Goal: Task Accomplishment & Management: Manage account settings

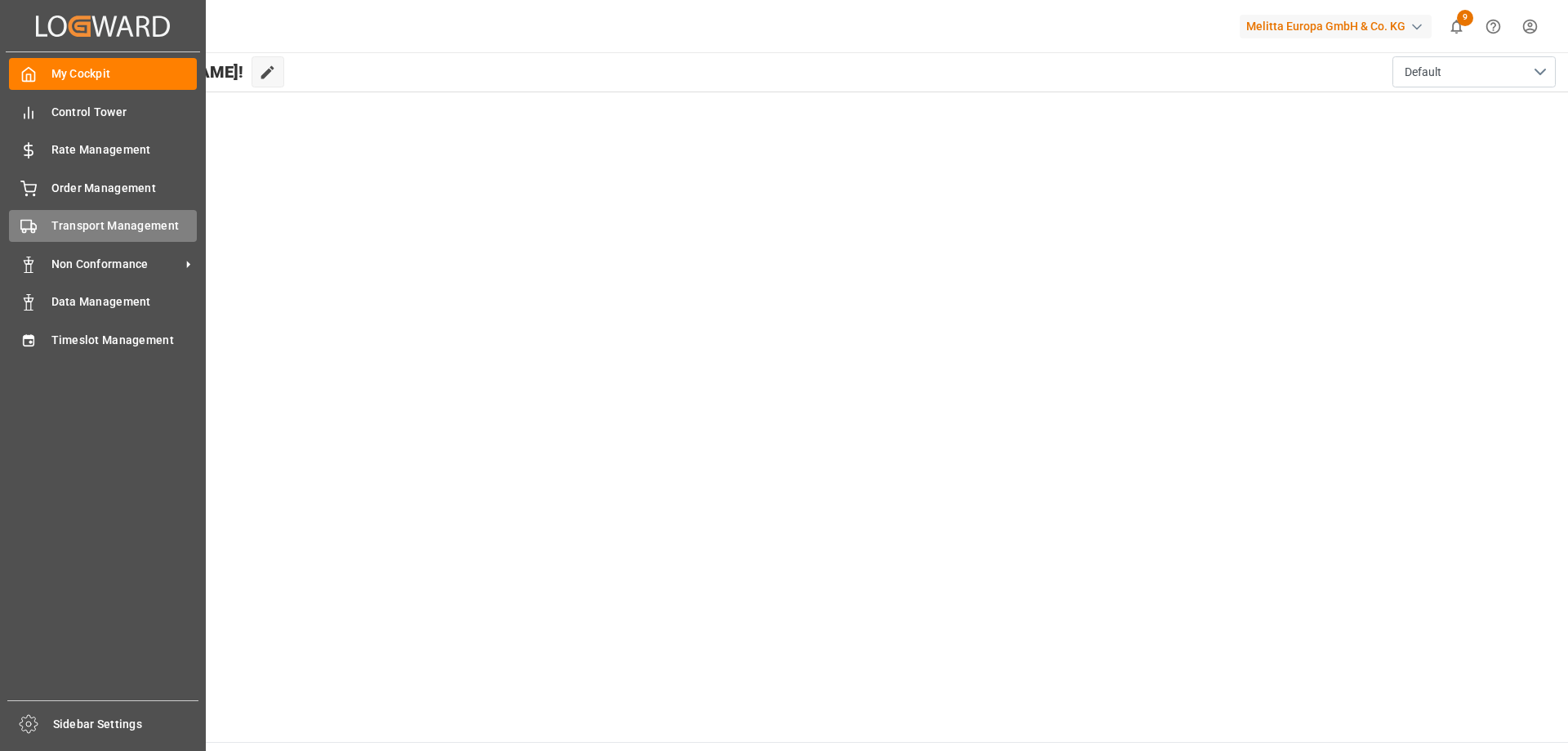
click at [123, 232] on span "Transport Management" at bounding box center [124, 226] width 146 height 18
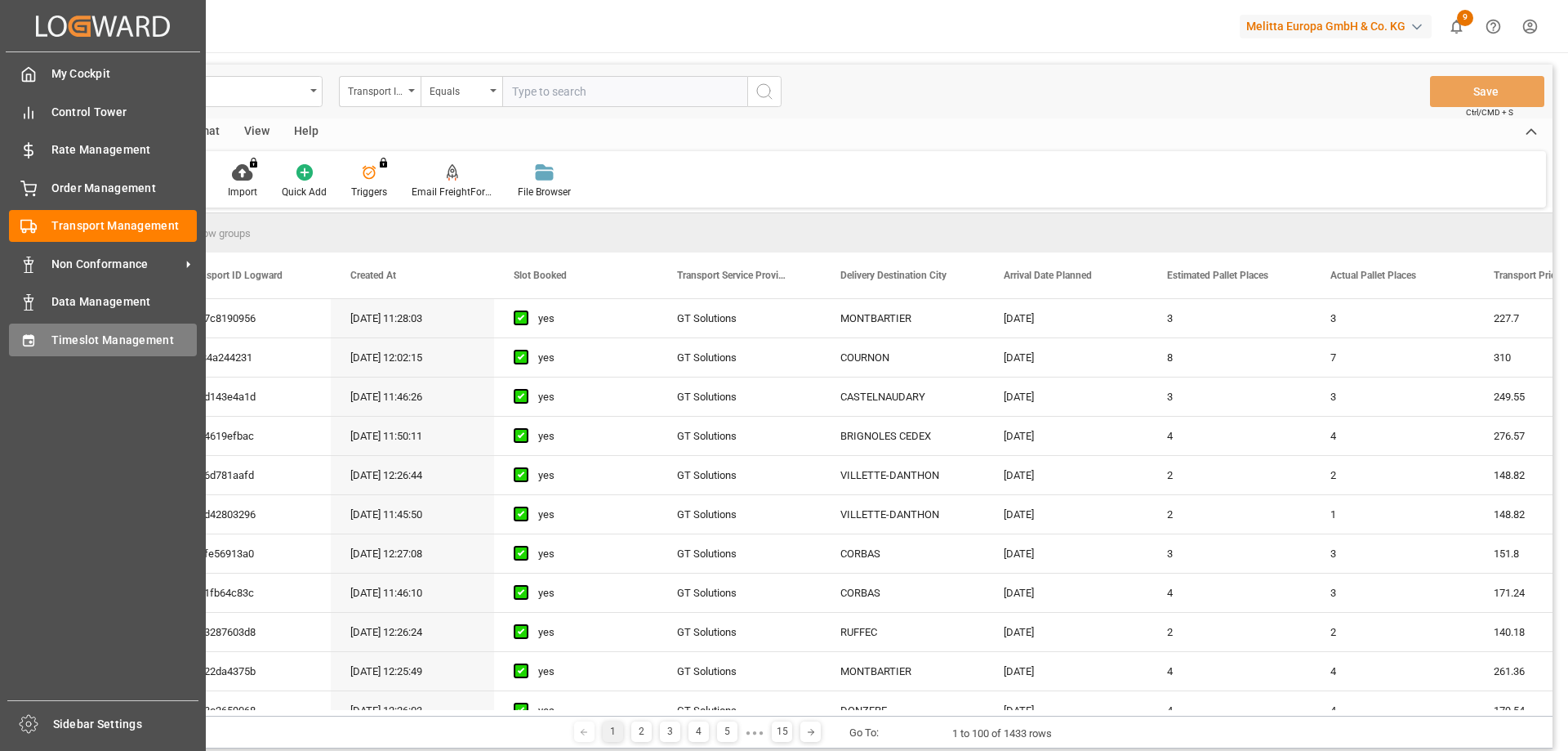
click at [105, 335] on span "Timeslot Management" at bounding box center [124, 340] width 146 height 18
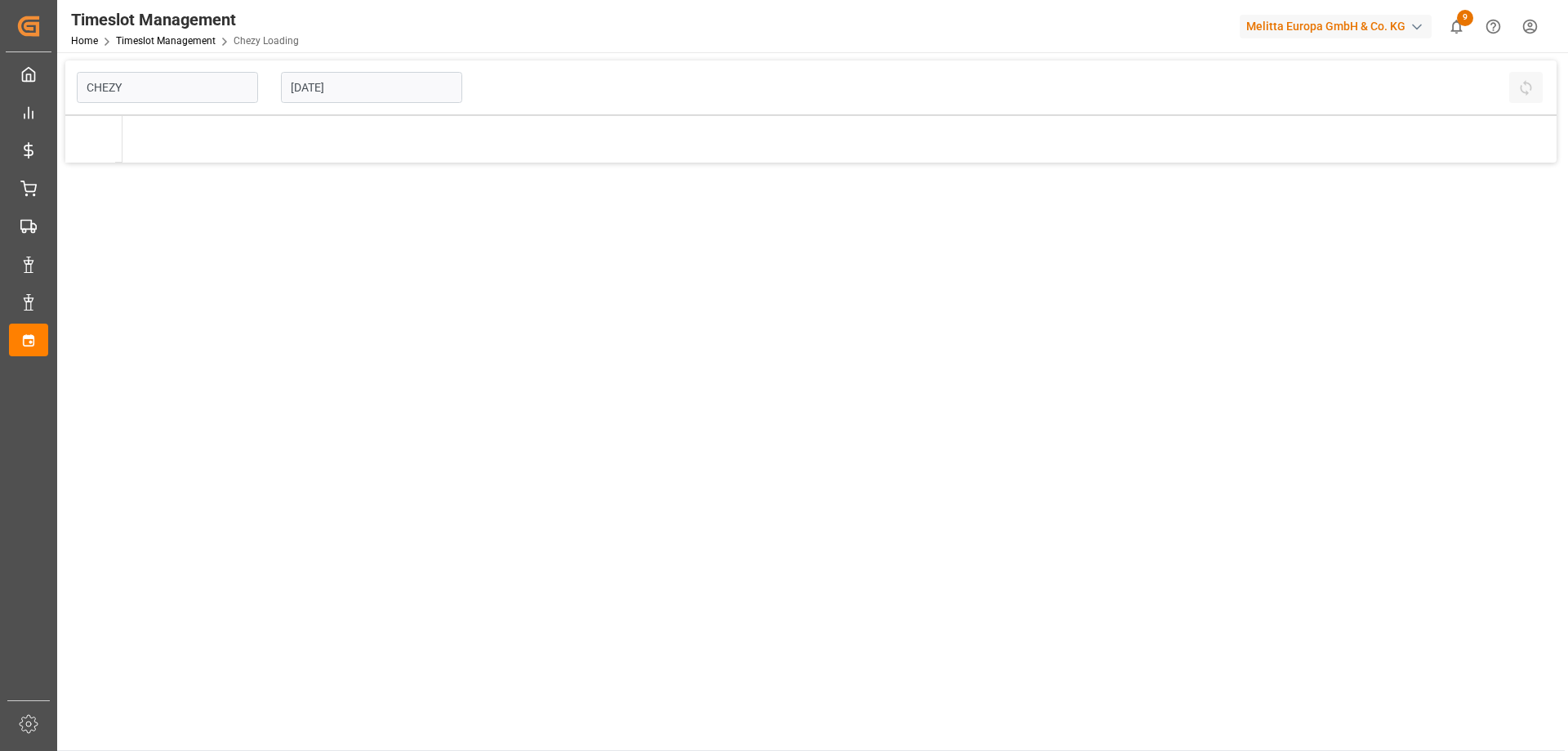
type input "Chezy Loading"
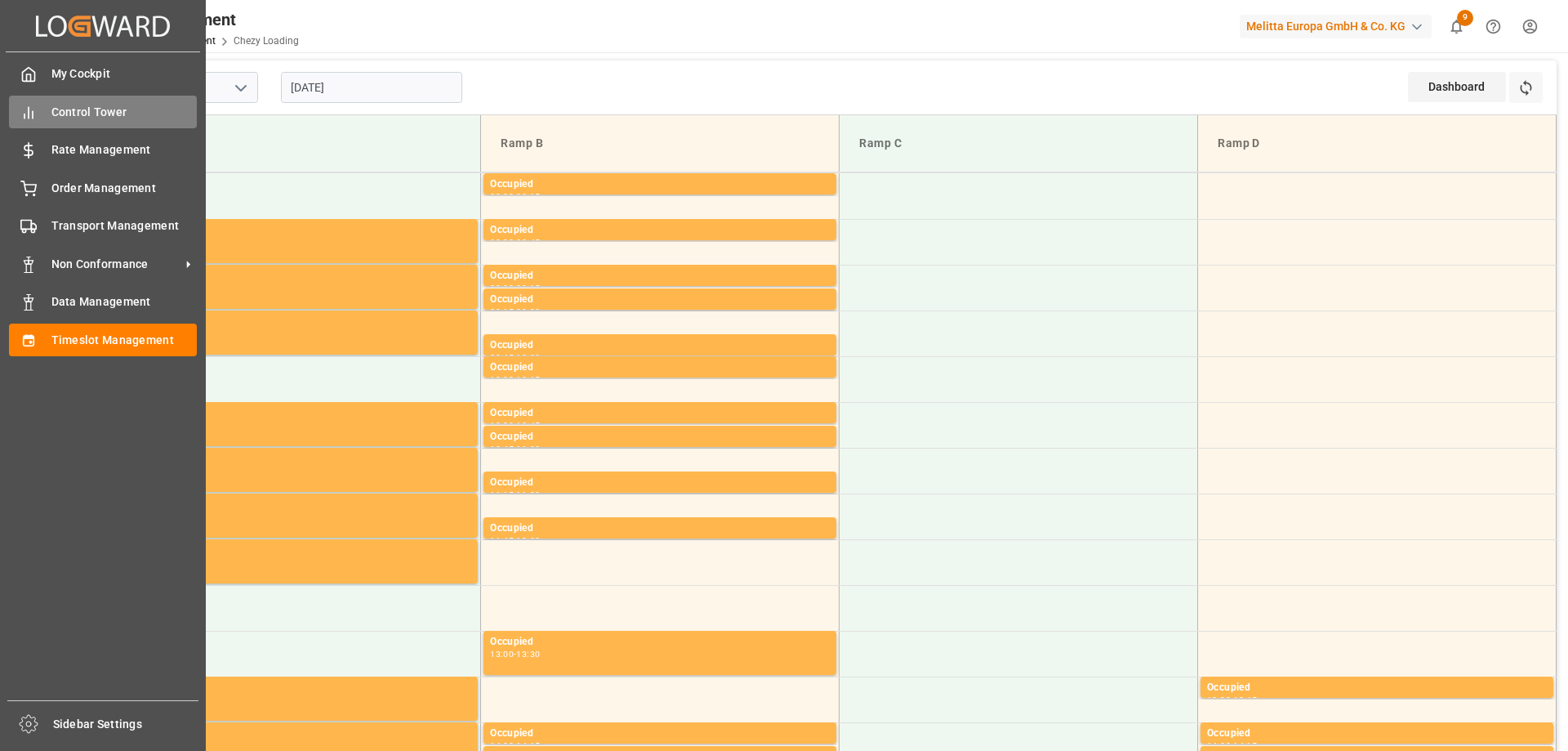
click at [112, 105] on span "Control Tower" at bounding box center [124, 113] width 146 height 18
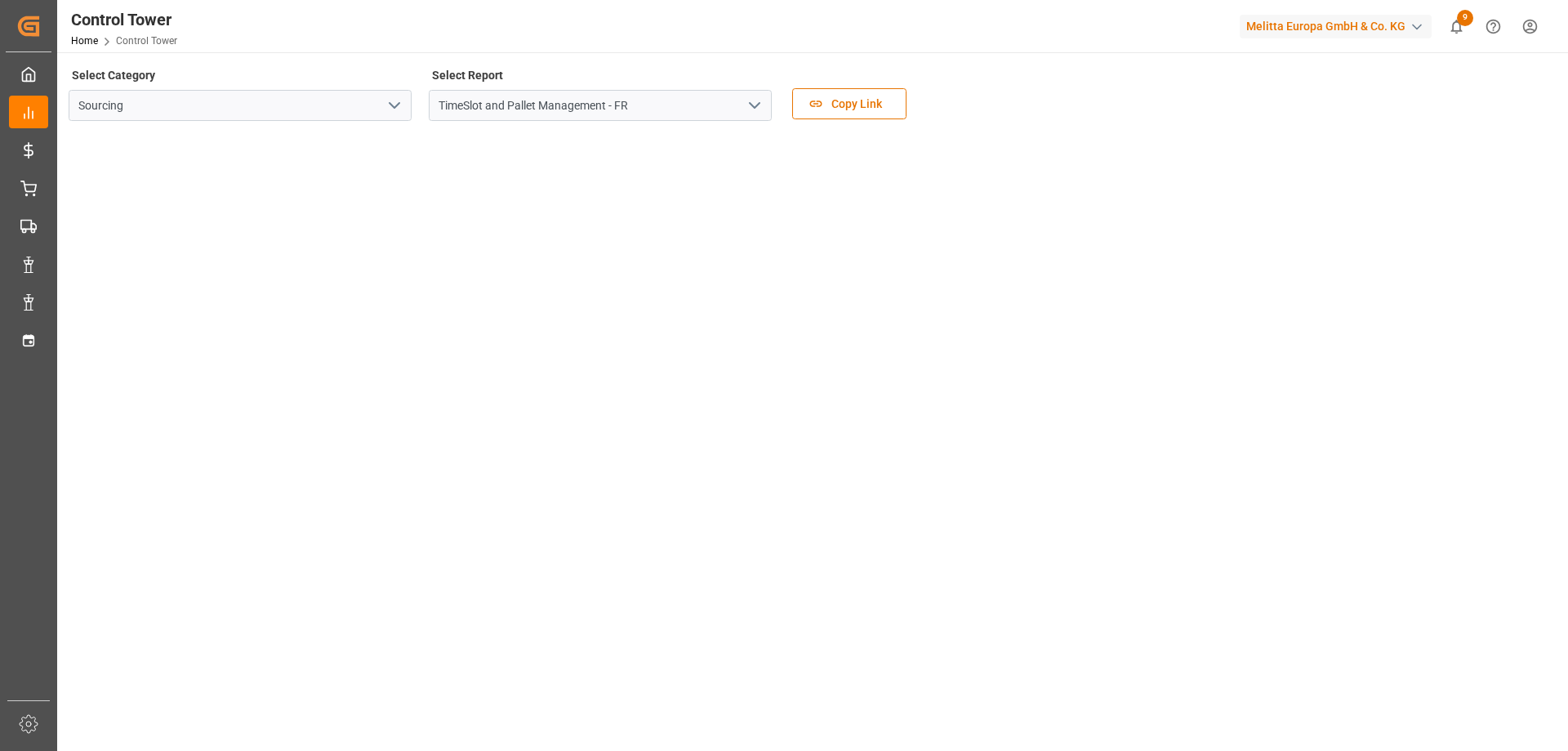
scroll to position [164, 0]
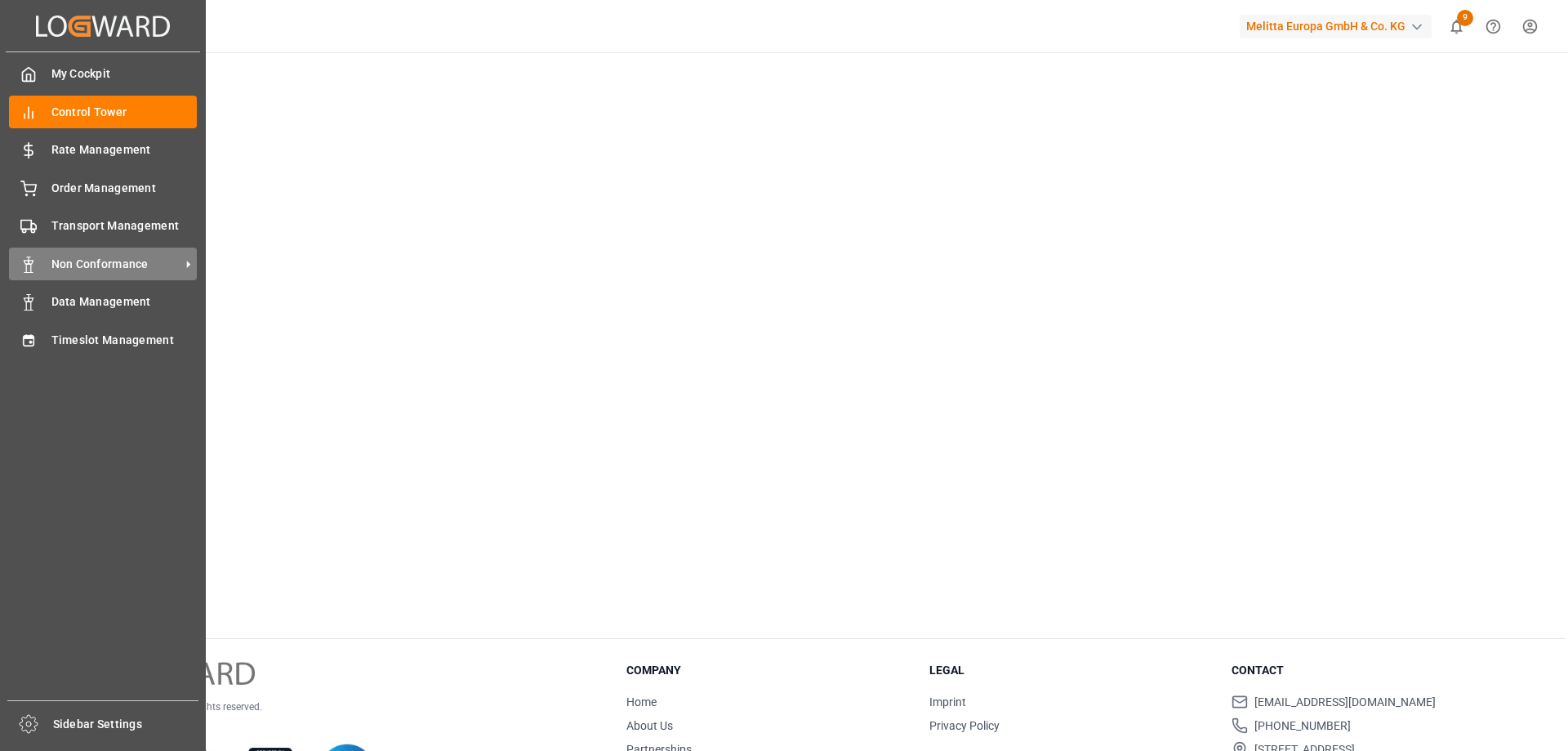
click at [106, 256] on span "Non Conformance" at bounding box center [116, 264] width 129 height 18
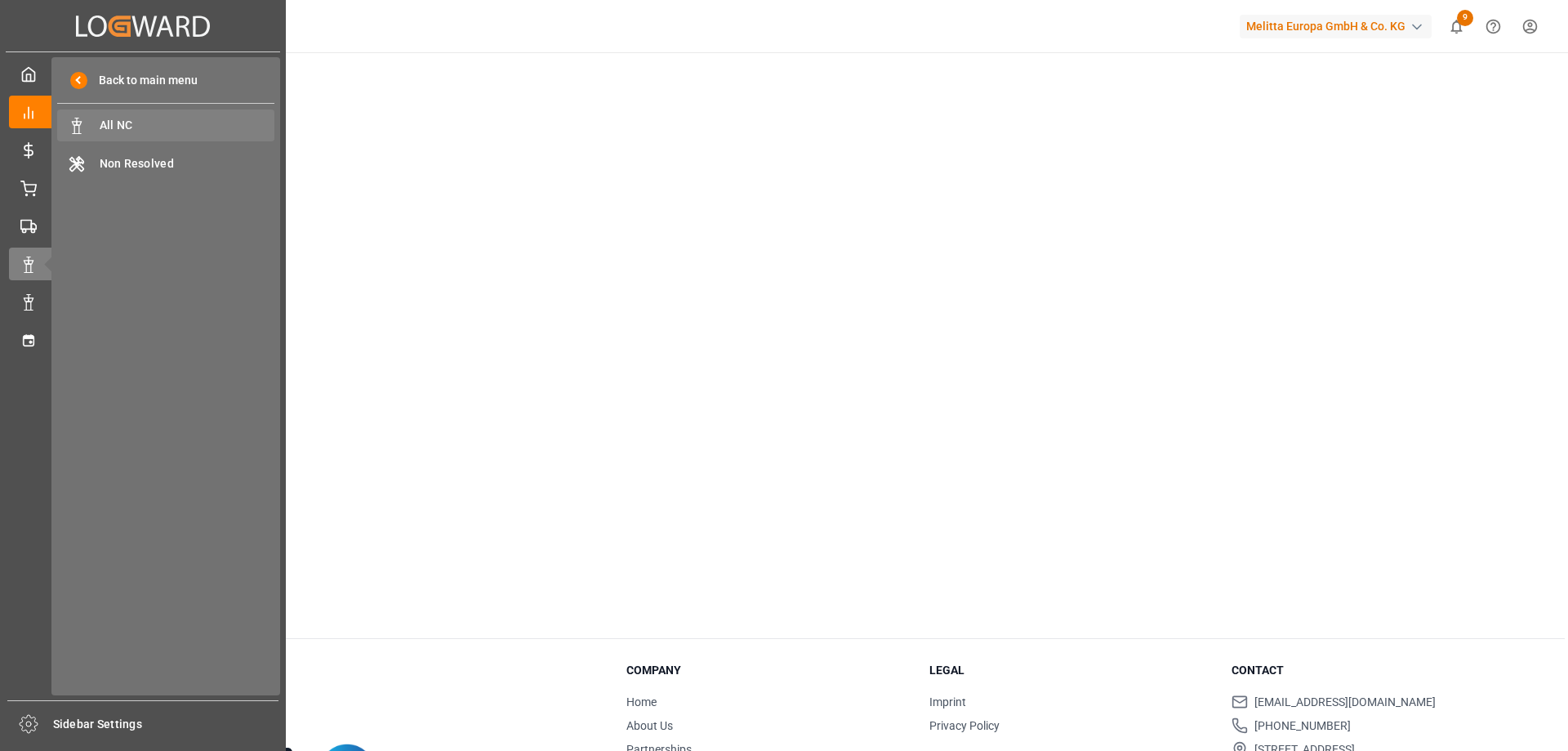
click at [157, 128] on span "All NC" at bounding box center [187, 125] width 176 height 18
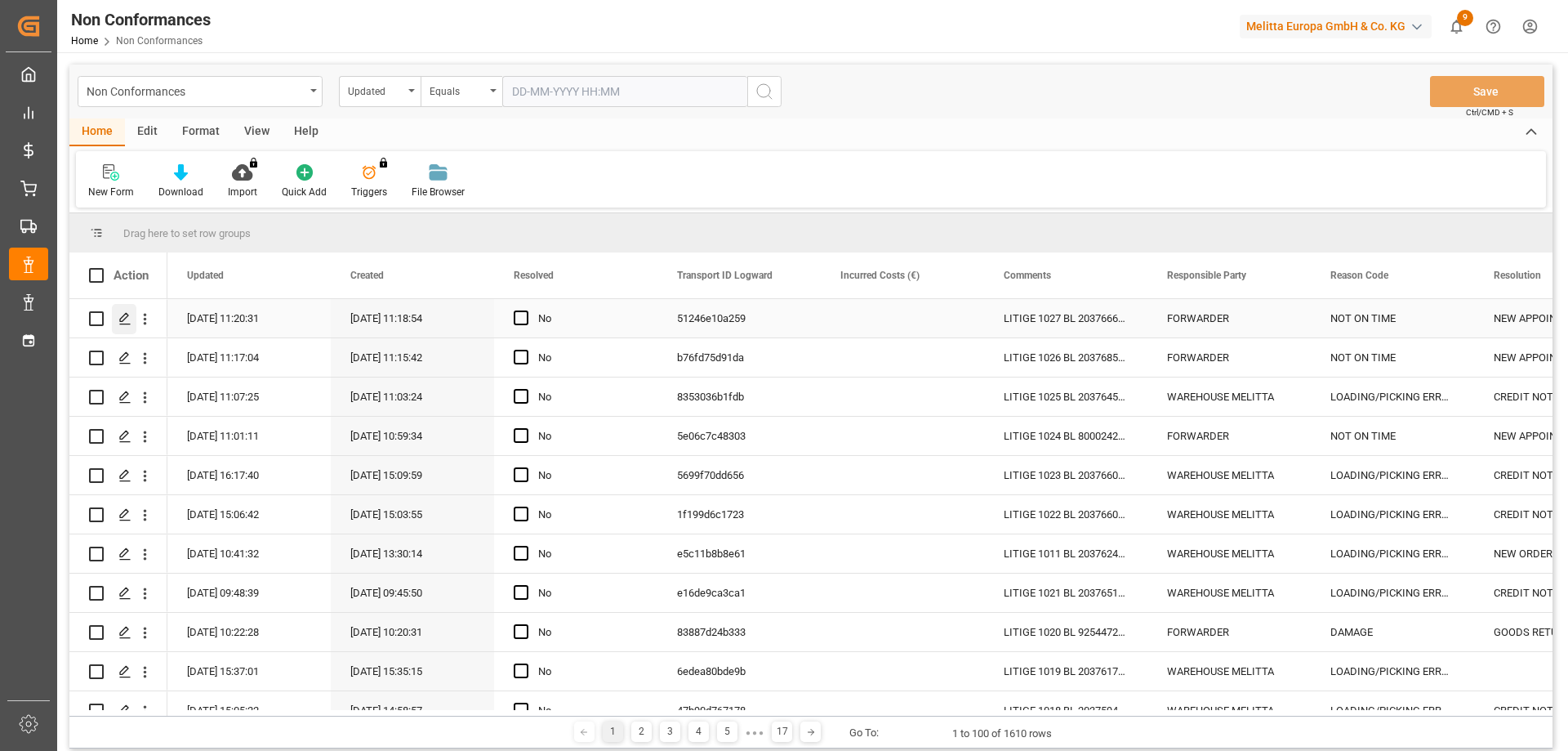
click at [128, 324] on icon "Press SPACE to select this row." at bounding box center [124, 318] width 13 height 13
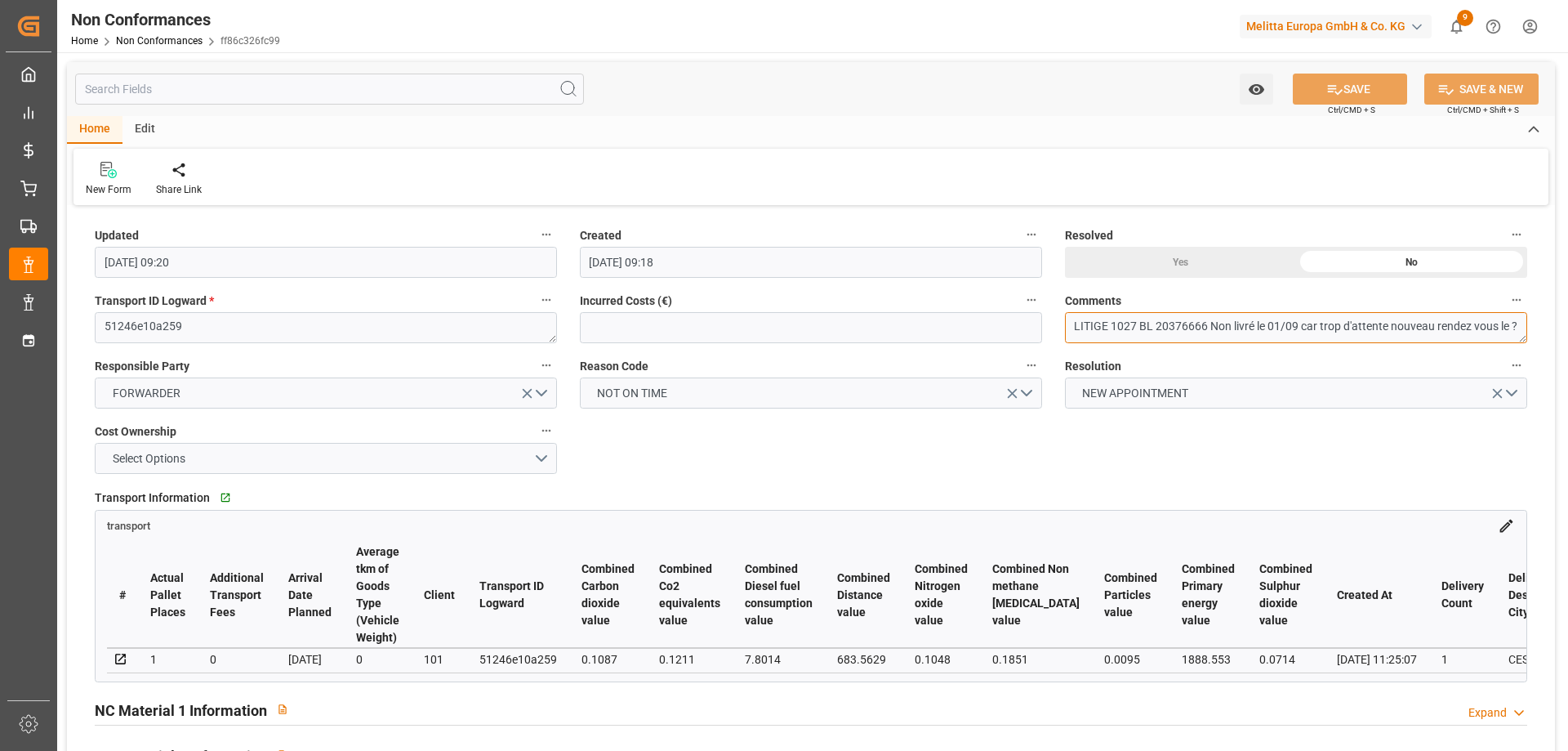
click at [1227, 331] on textarea "LITIGE 1027 BL 20376666 Non livré le 01/09 car trop d'attente nouveau rendez vo…" at bounding box center [1296, 326] width 462 height 31
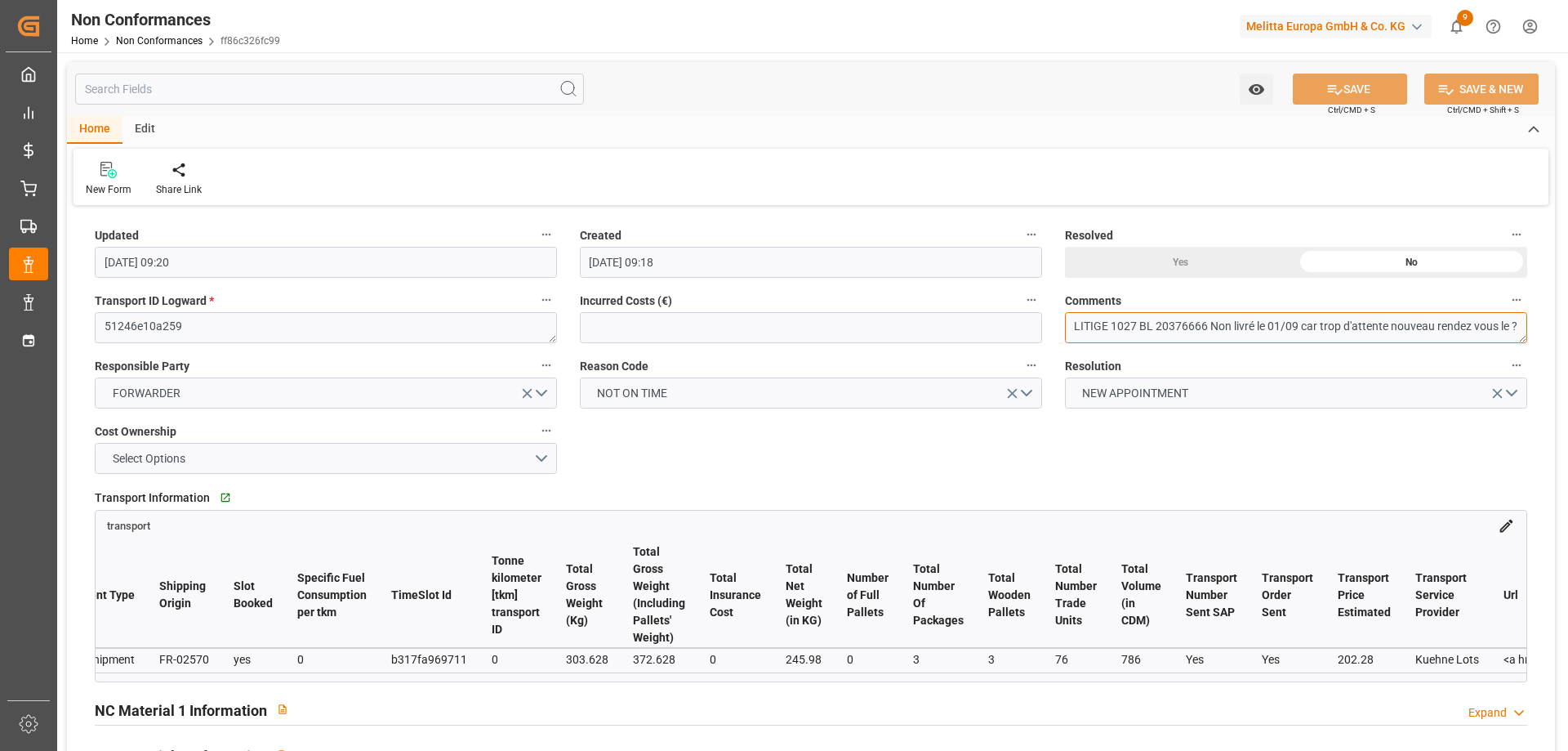
scroll to position [0, 5953]
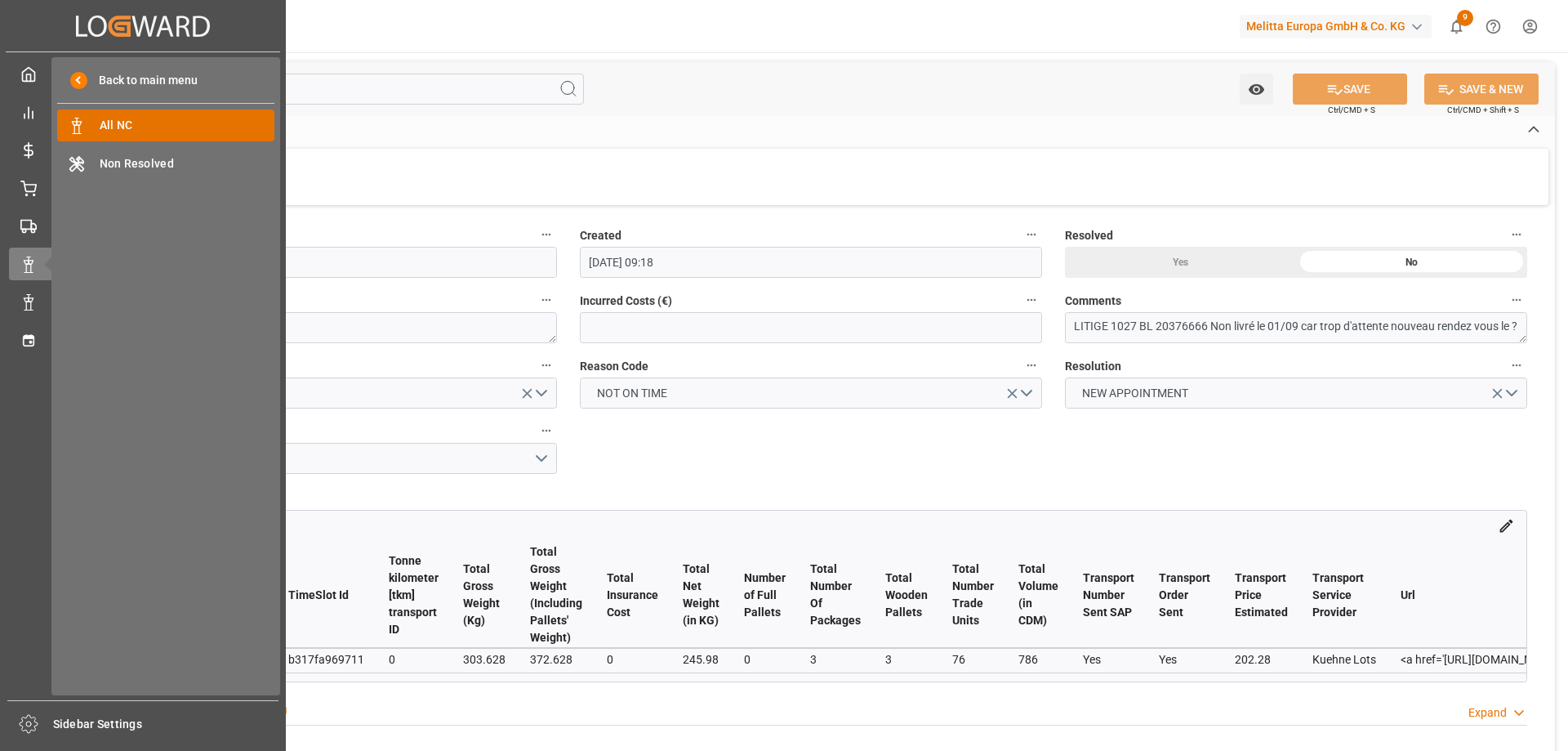
click at [163, 128] on span "All NC" at bounding box center [187, 125] width 176 height 18
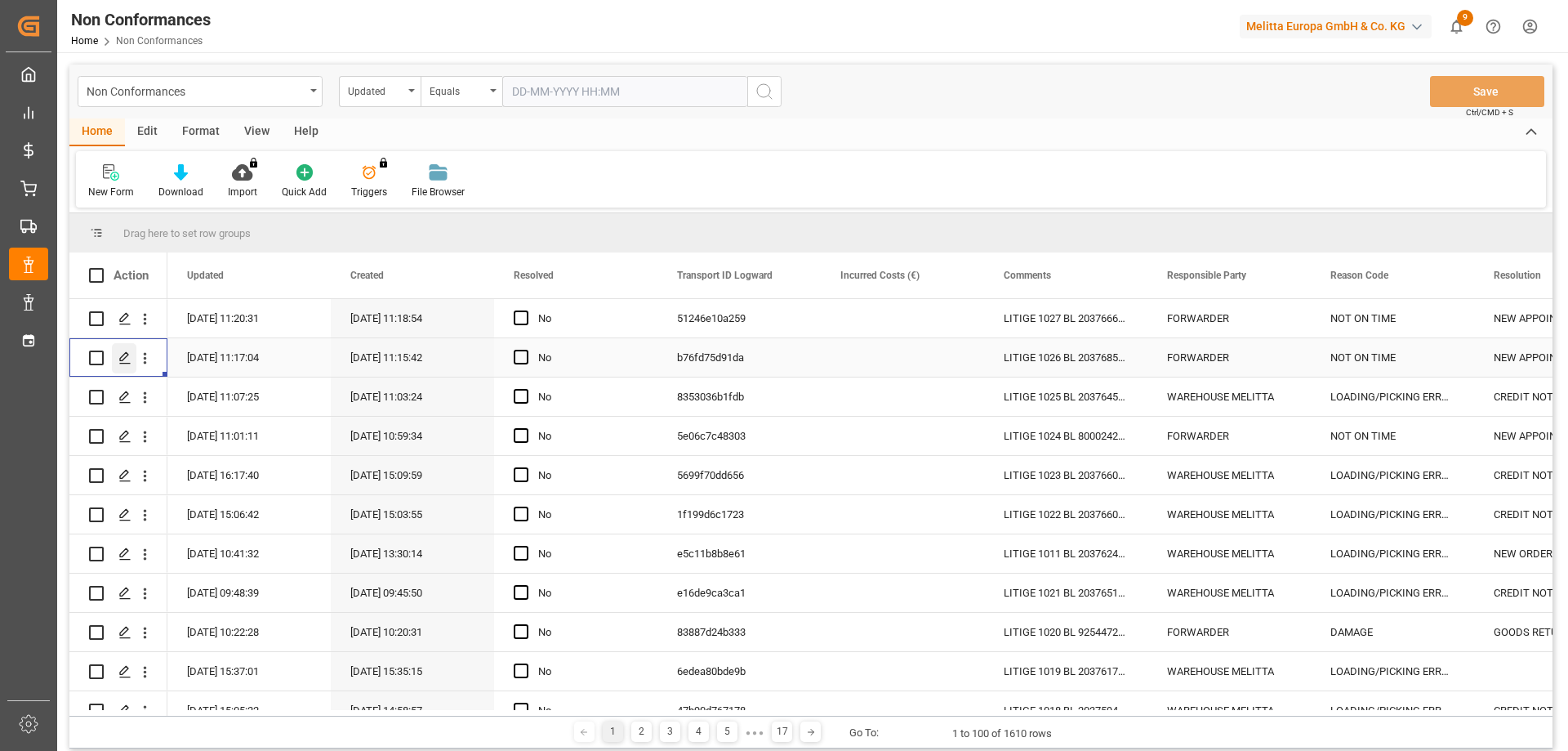
click at [120, 352] on icon "Press SPACE to select this row." at bounding box center [124, 357] width 13 height 13
click at [125, 396] on icon "Press SPACE to select this row." at bounding box center [124, 397] width 13 height 13
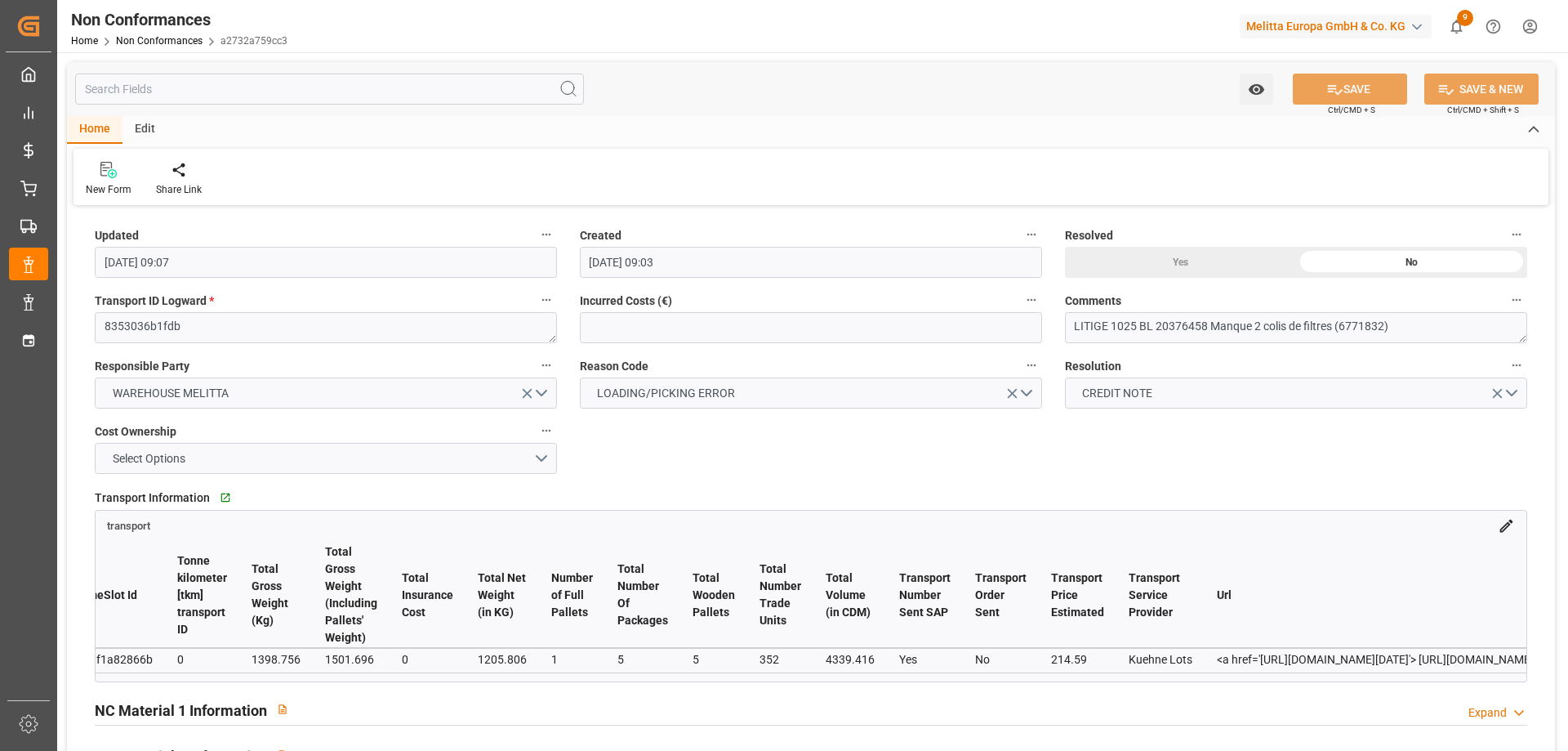
scroll to position [0, 6413]
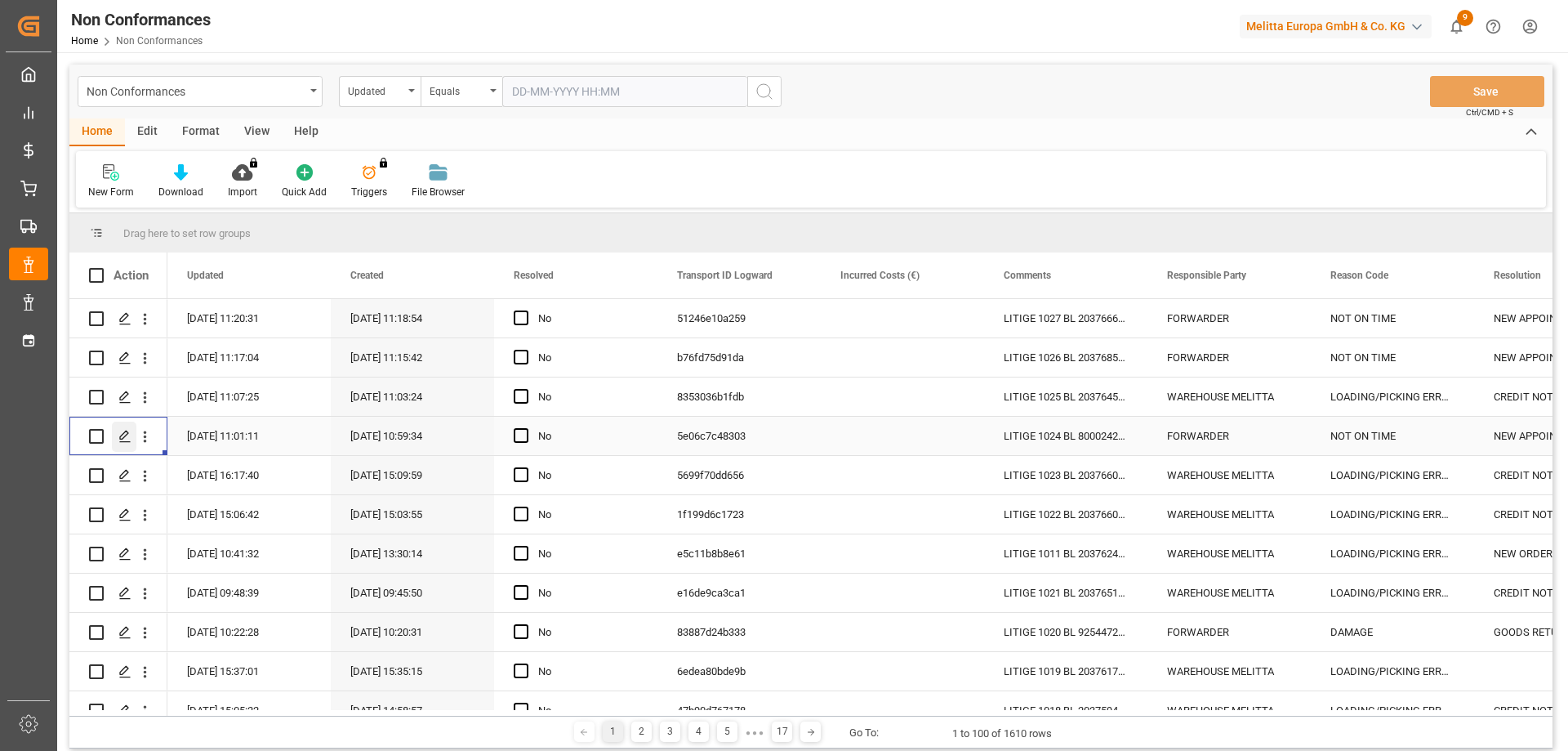
click at [130, 436] on icon "Press SPACE to select this row." at bounding box center [124, 436] width 13 height 13
click at [116, 472] on div "Press SPACE to select this row." at bounding box center [124, 475] width 24 height 31
click at [123, 314] on icon "Press SPACE to select this row." at bounding box center [124, 318] width 13 height 13
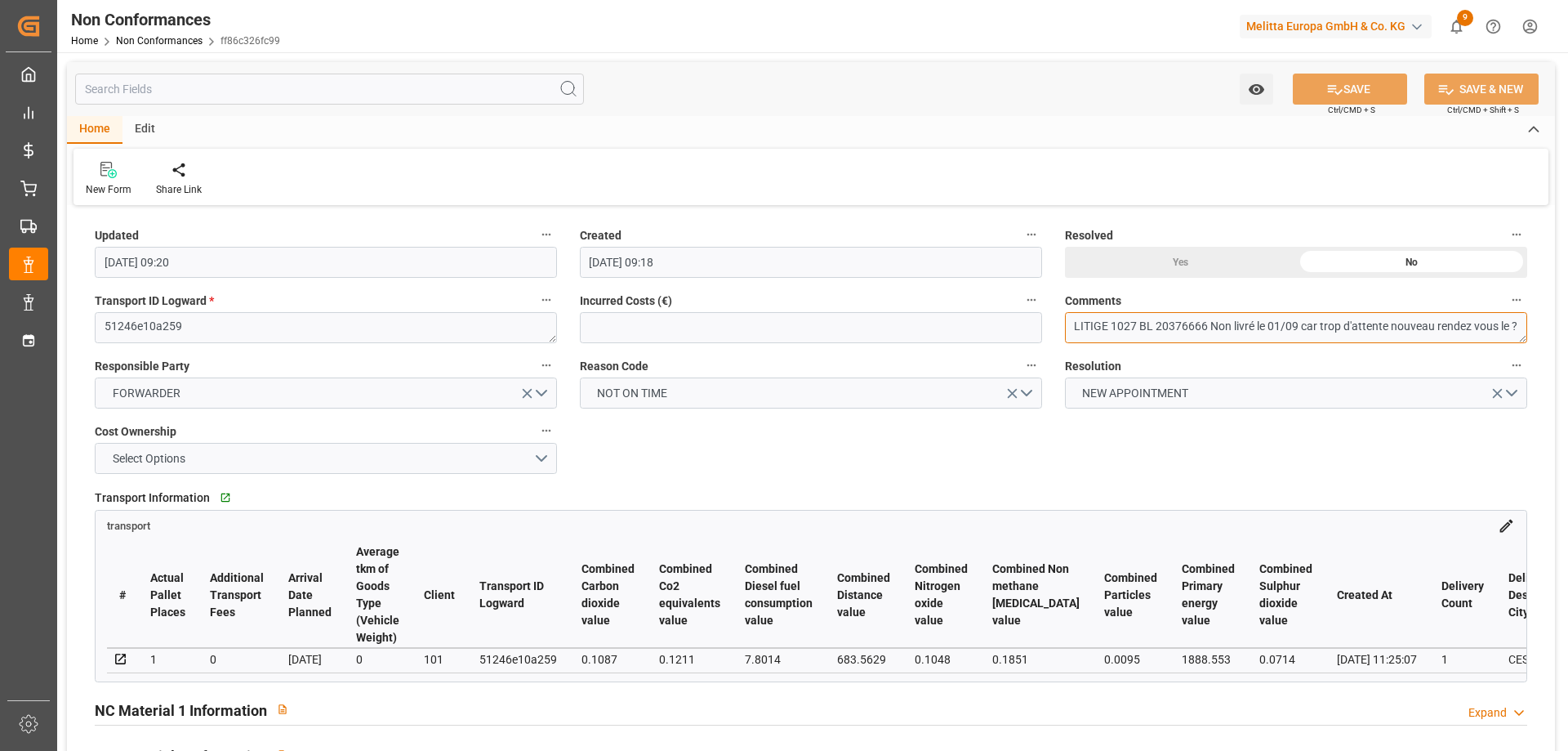
click at [1123, 326] on textarea "LITIGE 1027 BL 20376666 Non livré le 01/09 car trop d'attente nouveau rendez vo…" at bounding box center [1296, 326] width 462 height 31
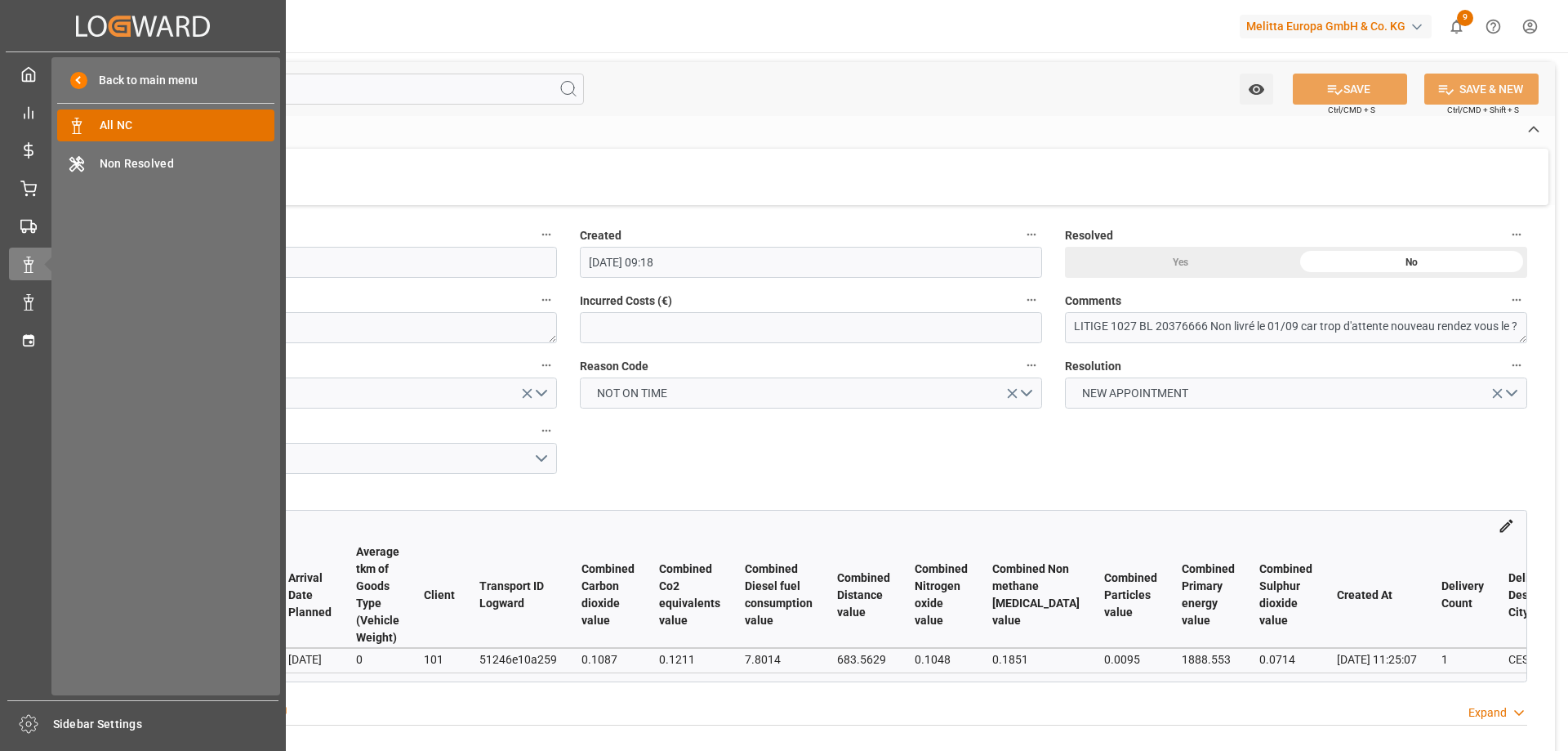
click at [109, 128] on span "All NC" at bounding box center [187, 125] width 176 height 18
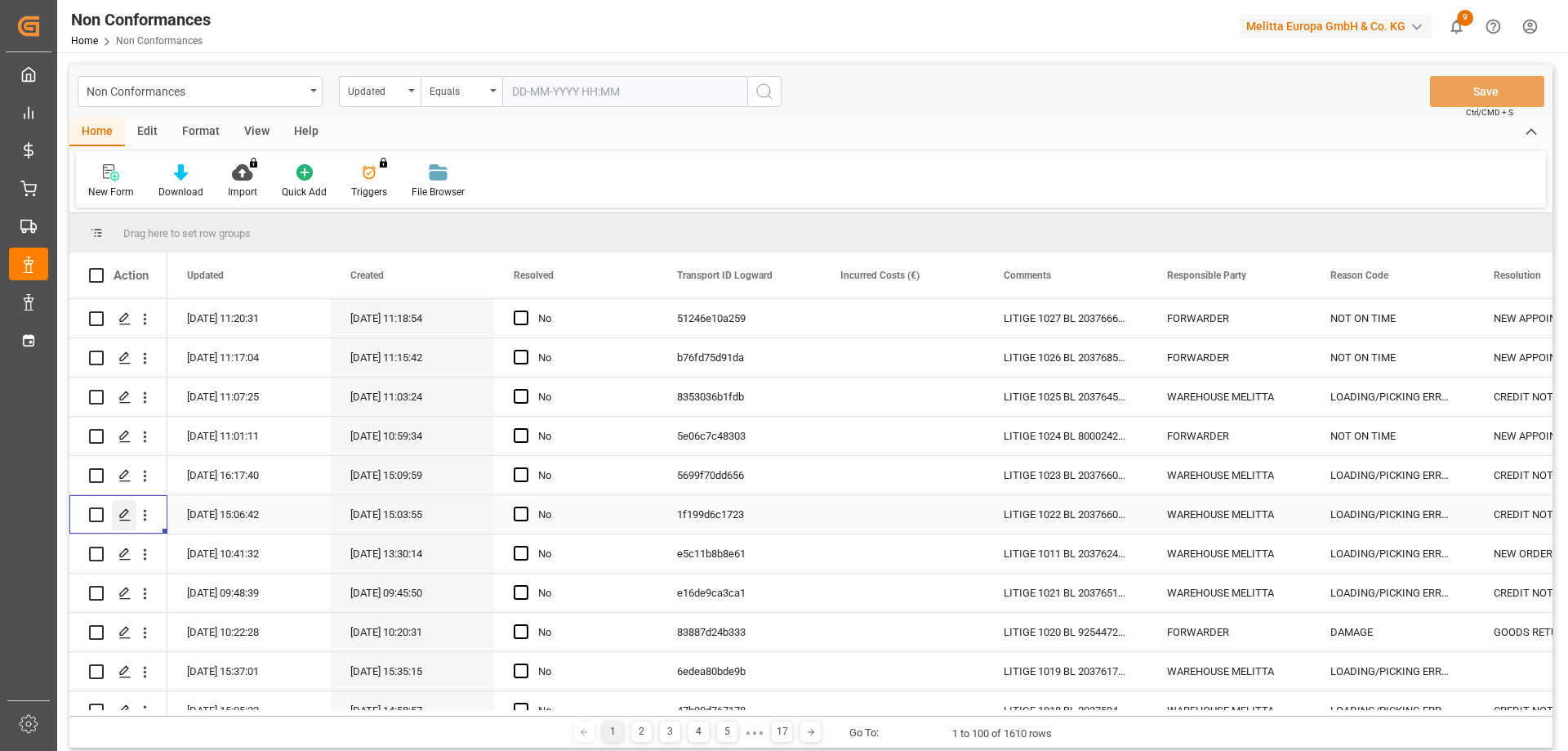
click at [125, 515] on polygon "Press SPACE to select this row." at bounding box center [123, 513] width 8 height 8
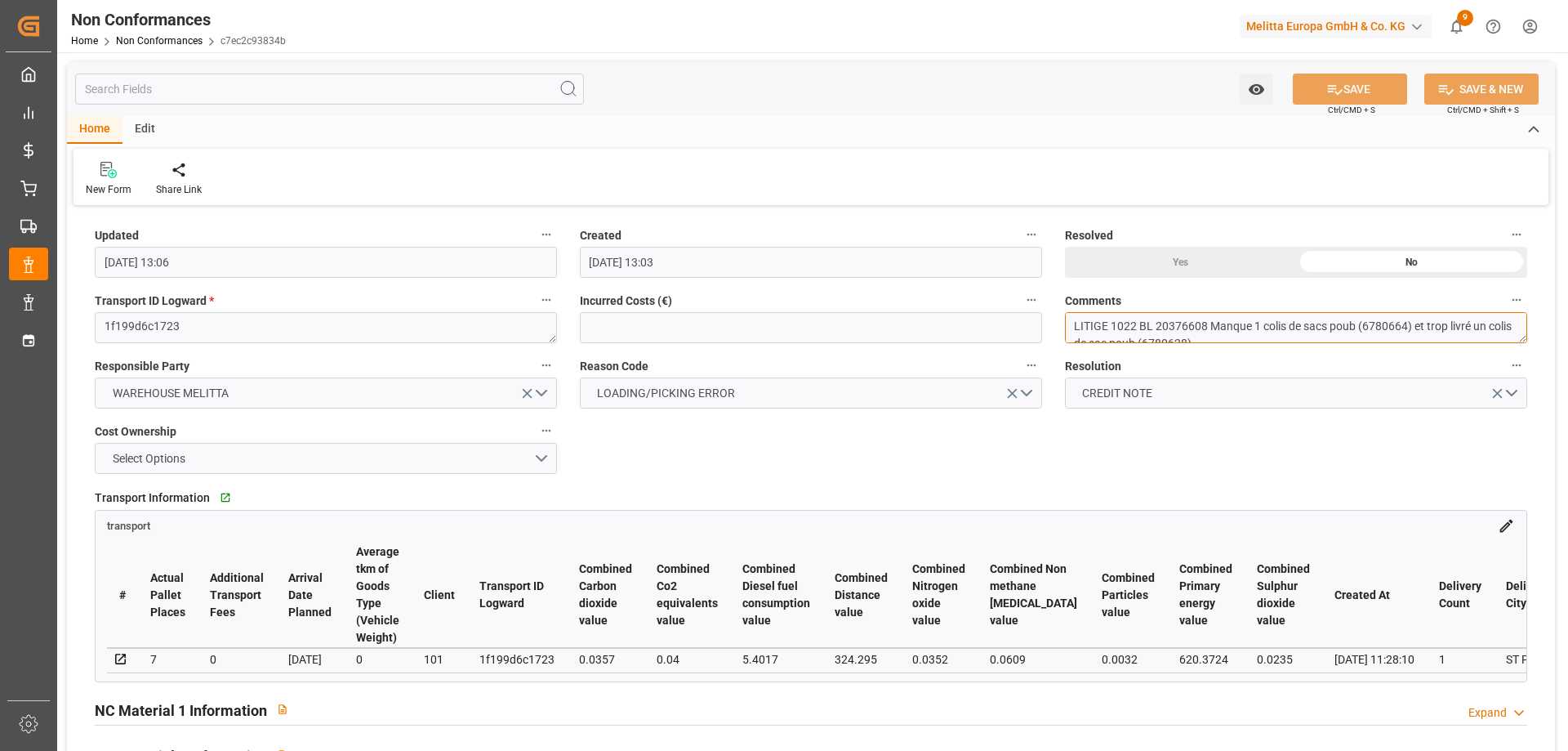
click at [1096, 322] on textarea "LITIGE 1022 BL 20376608 Manque 1 colis de sacs poub (6780664) et trop livré un …" at bounding box center [1296, 326] width 462 height 31
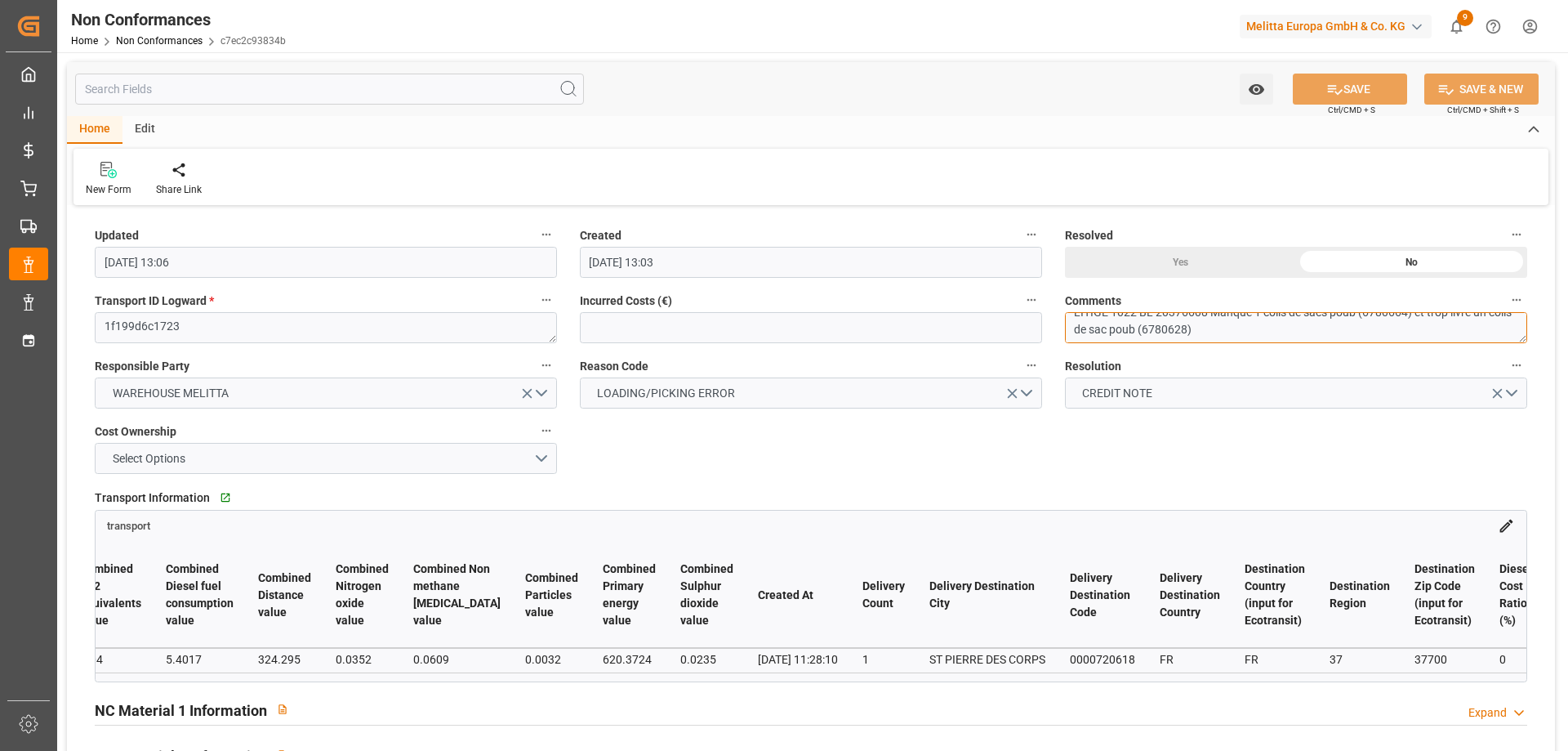
scroll to position [0, 932]
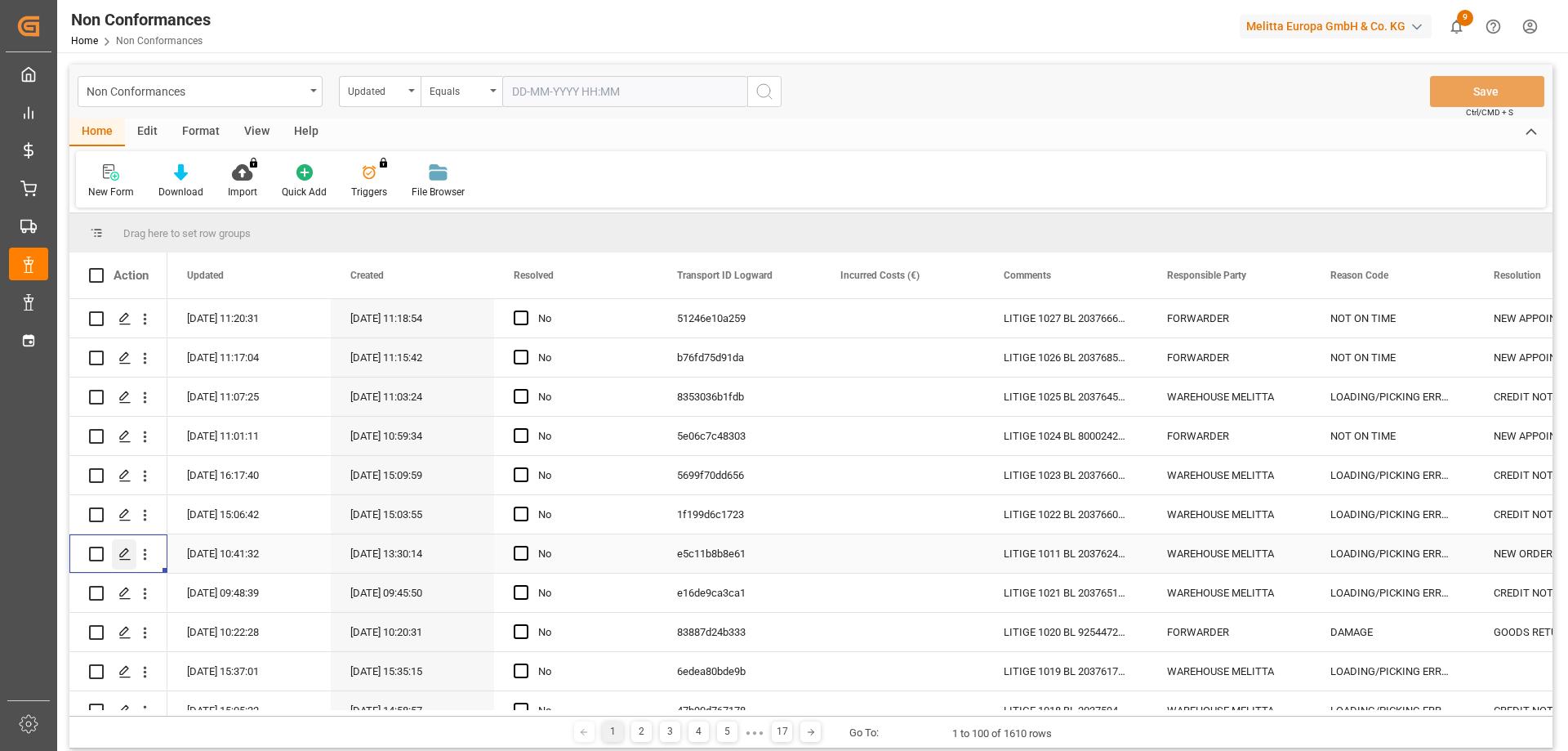
click at [122, 553] on polygon "Press SPACE to select this row." at bounding box center [123, 552] width 8 height 8
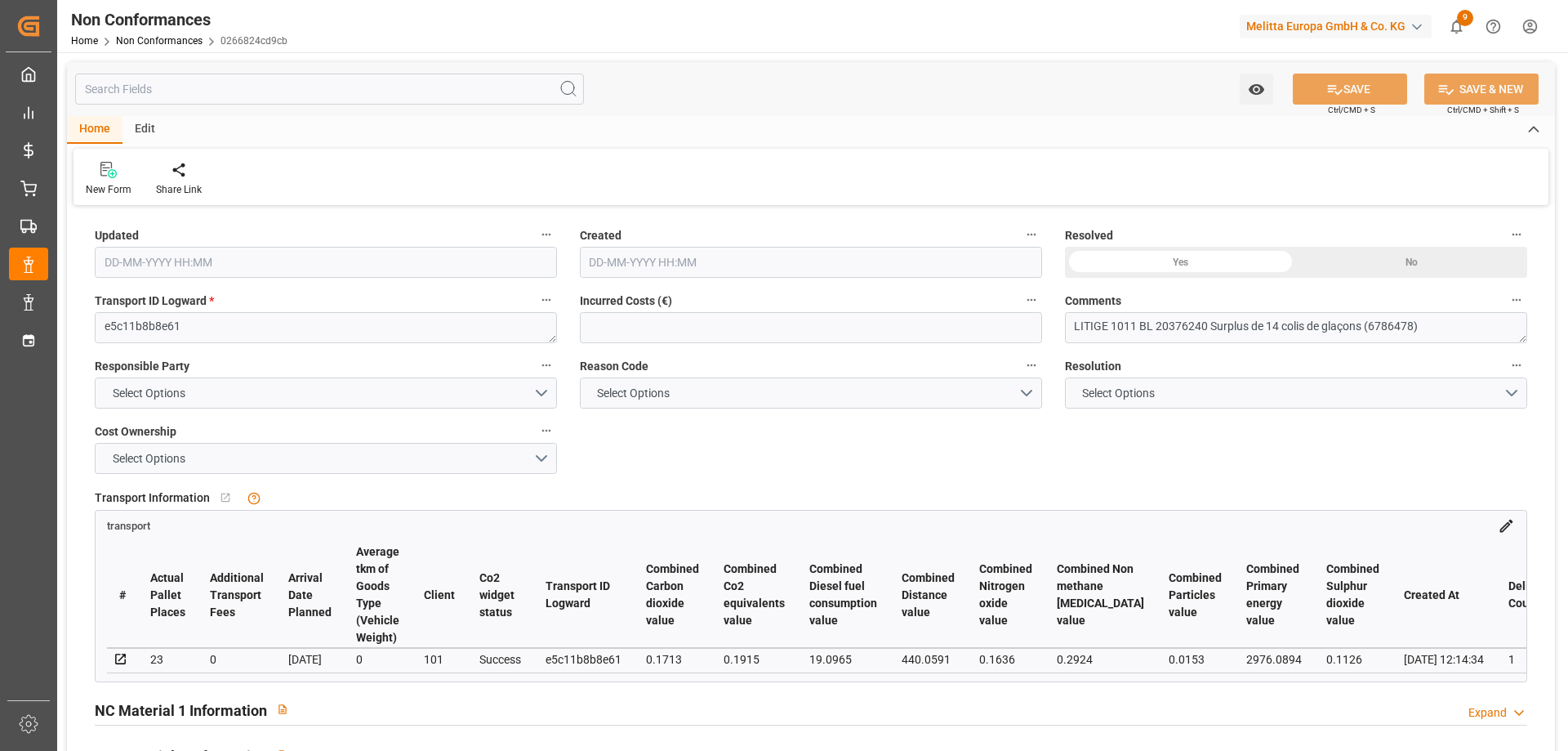
type input "[DATE] 08:41"
type input "[DATE] 11:30"
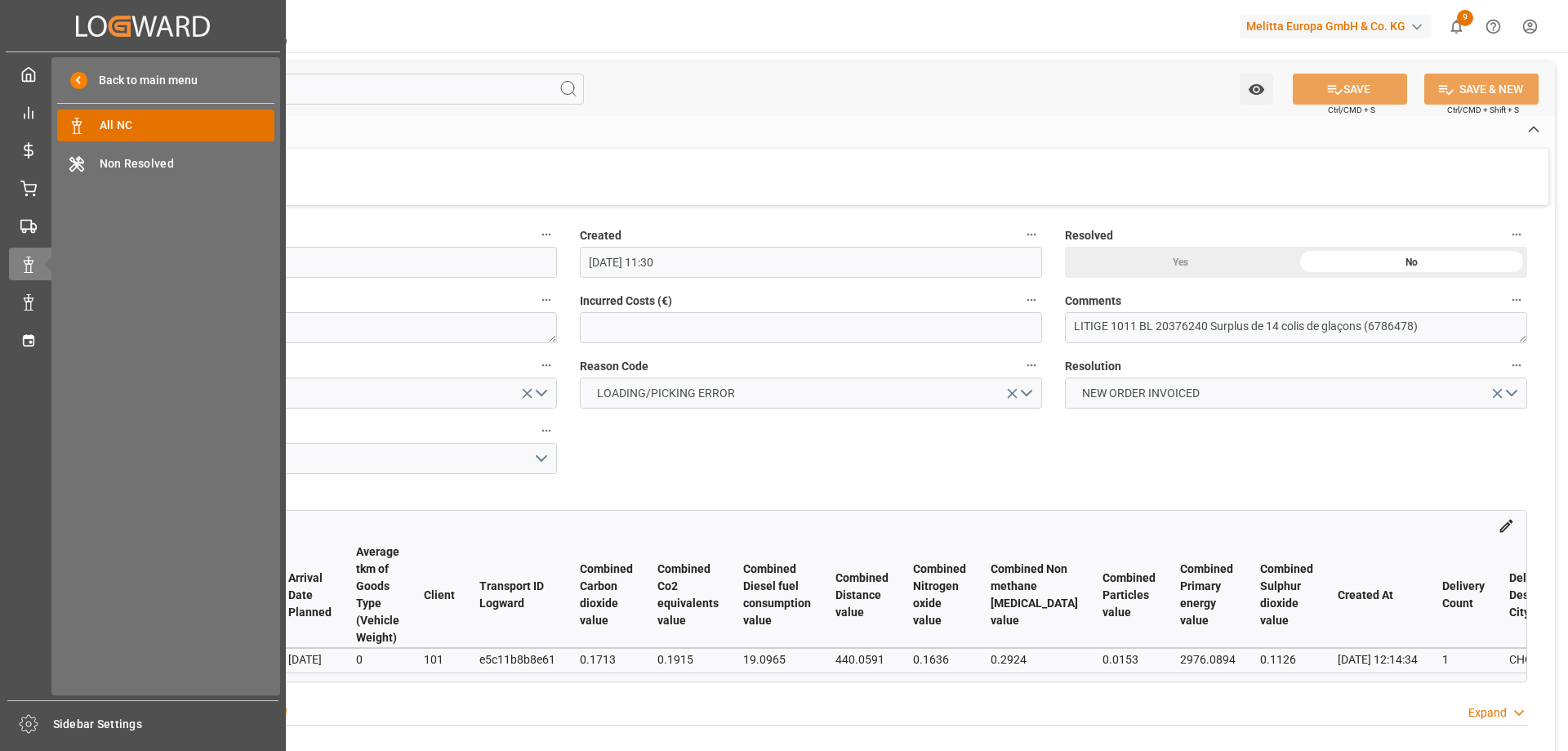
click at [127, 123] on span "All NC" at bounding box center [187, 125] width 176 height 18
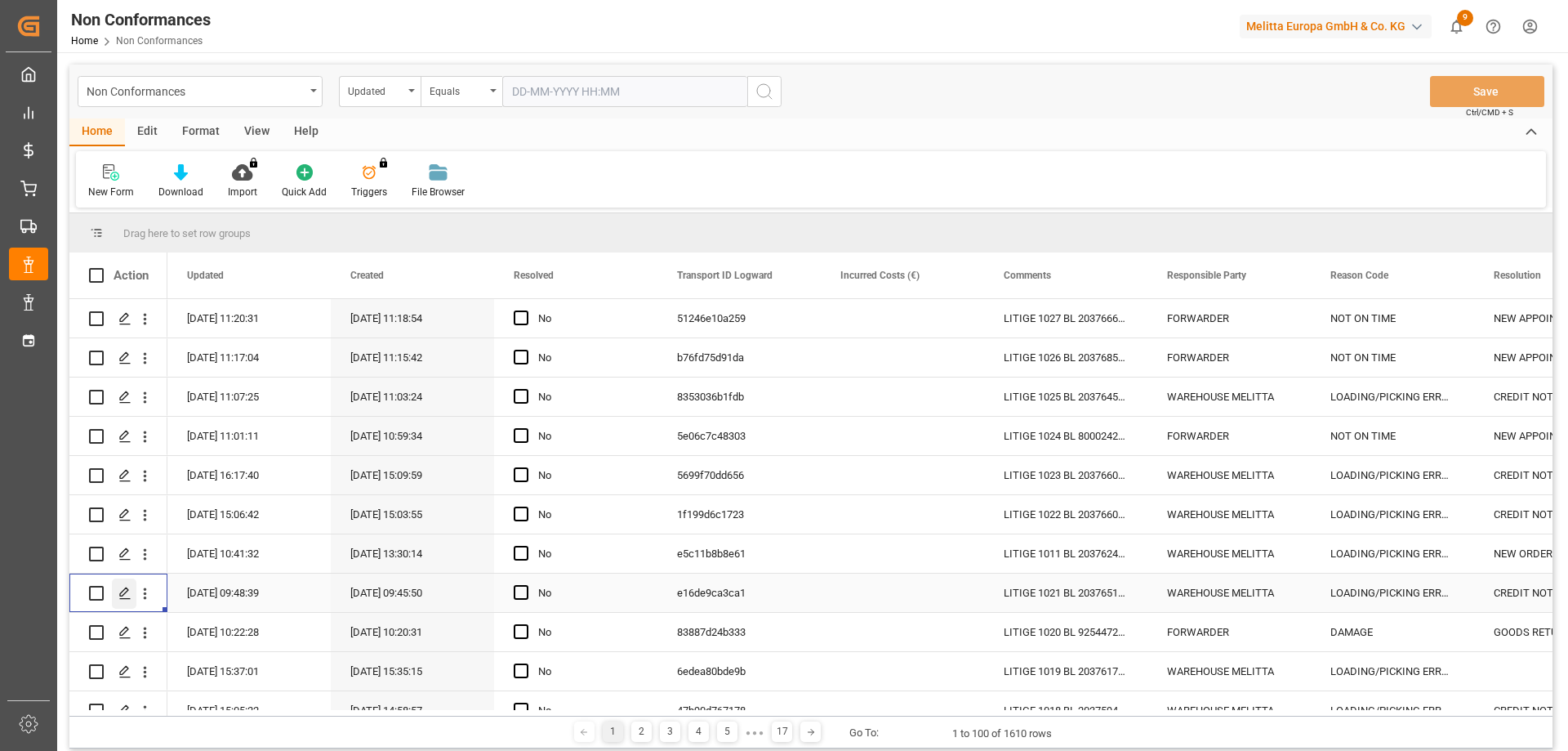
click at [125, 593] on polygon "Press SPACE to select this row." at bounding box center [123, 592] width 8 height 8
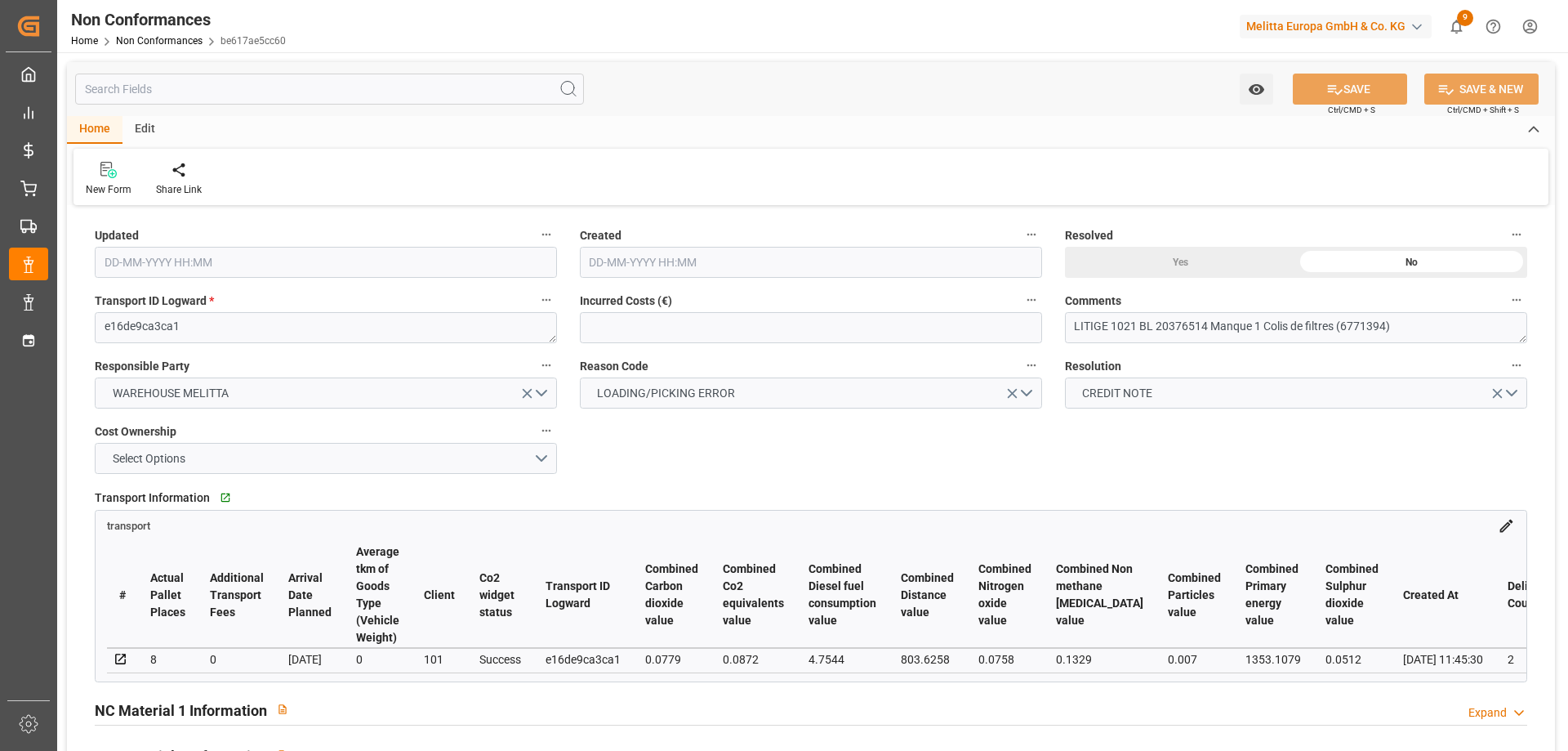
type input "[DATE] 07:48"
type input "[DATE] 07:45"
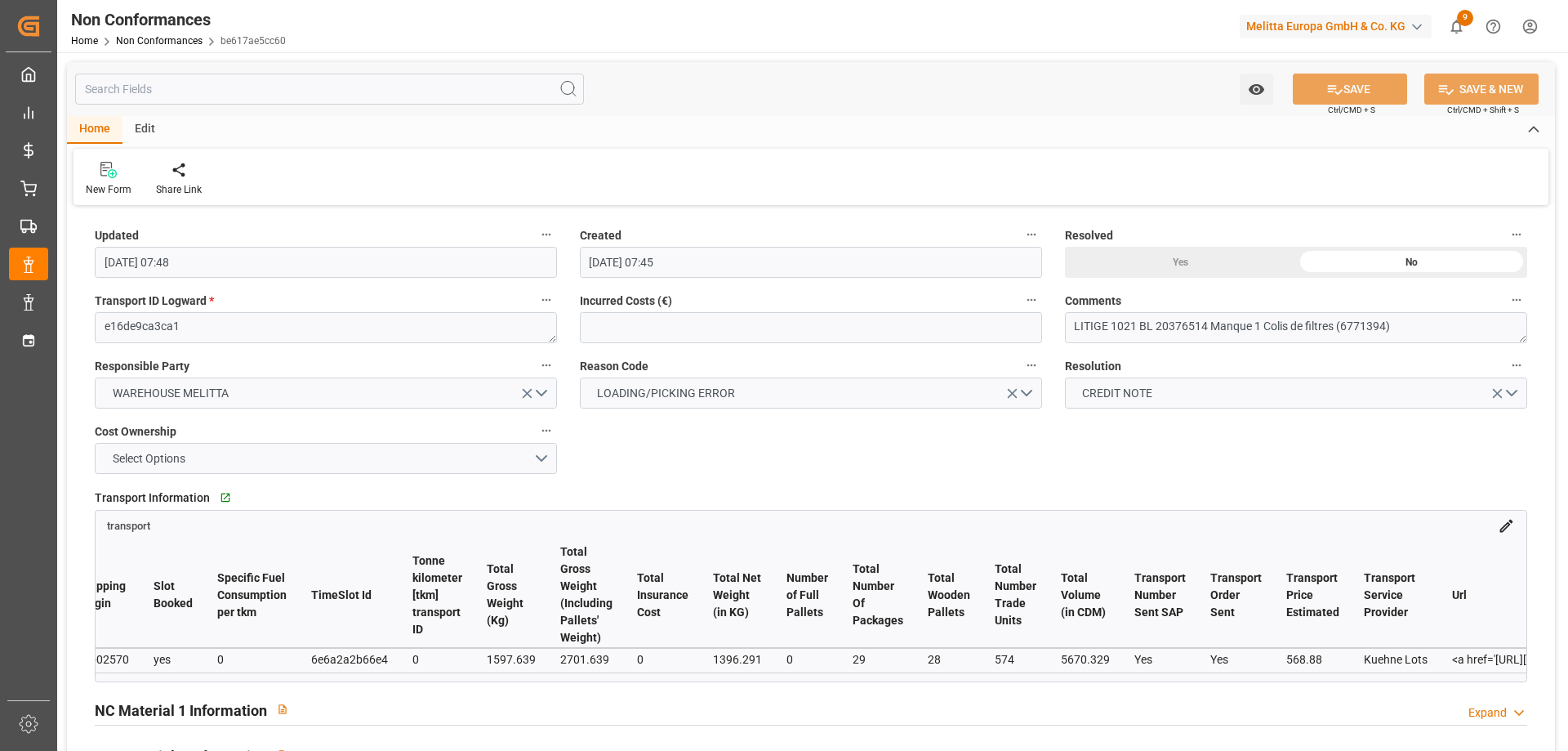
scroll to position [0, 5960]
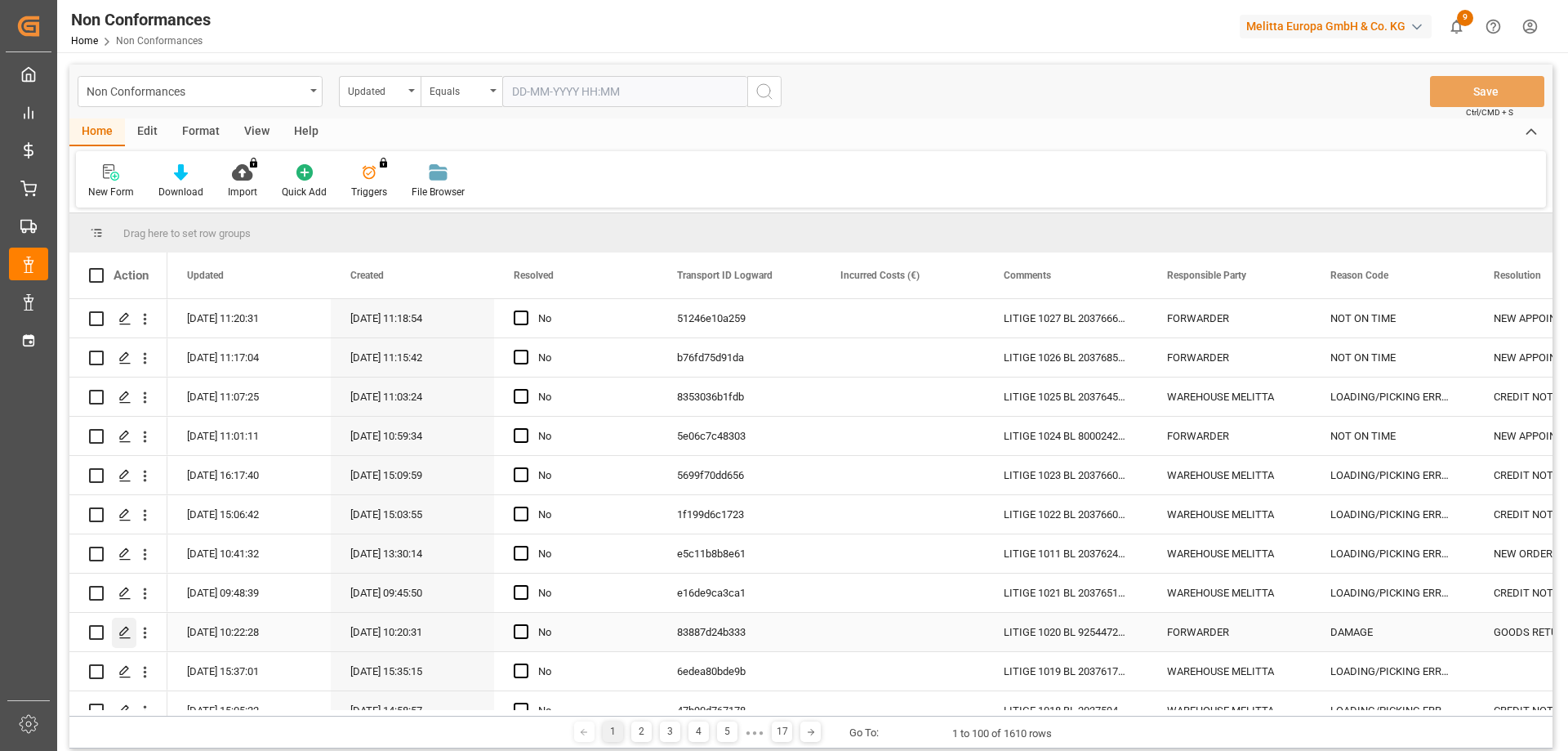
click at [124, 641] on div "Press SPACE to select this row." at bounding box center [124, 632] width 24 height 31
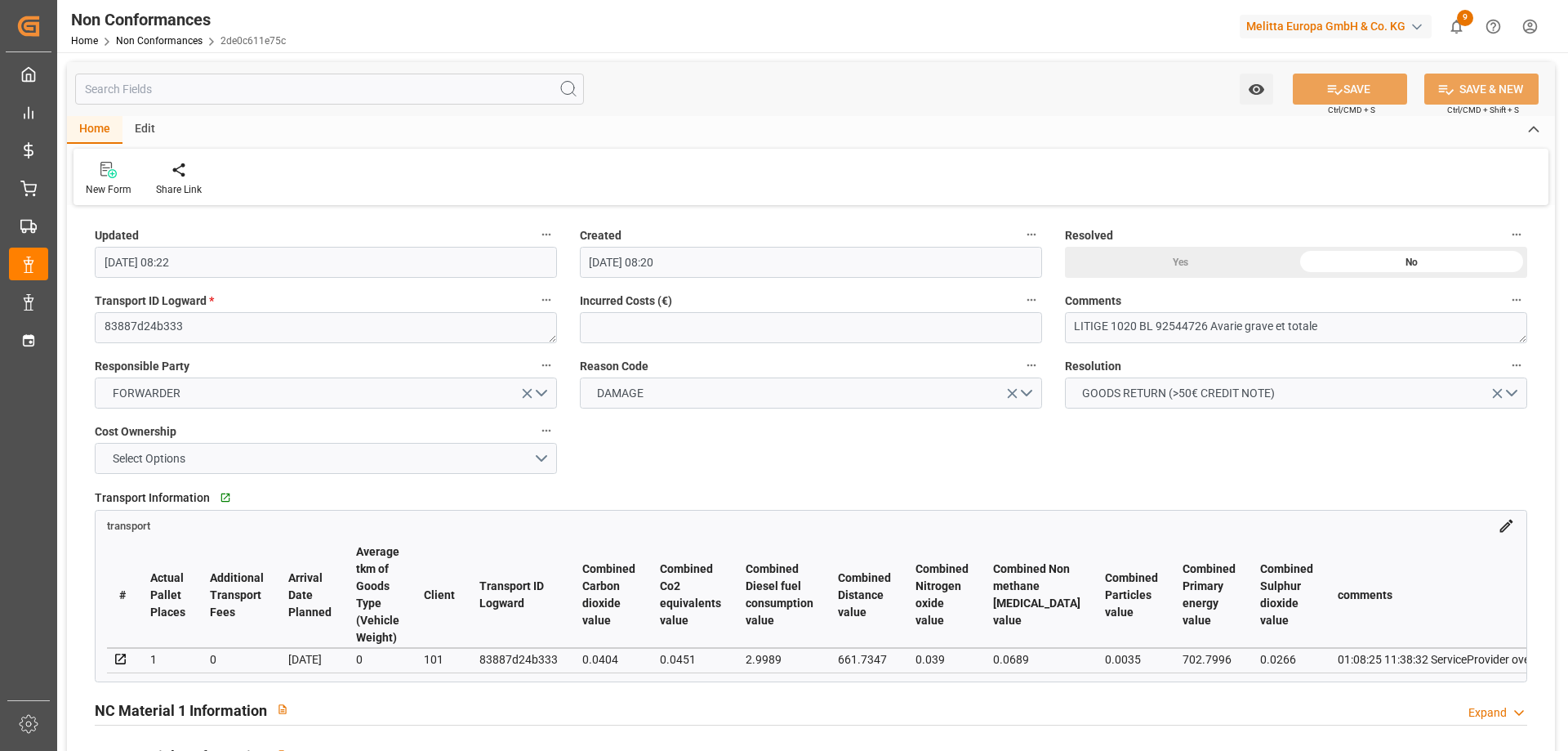
drag, startPoint x: 186, startPoint y: 680, endPoint x: 280, endPoint y: 689, distance: 94.4
click at [280, 687] on div "Transport Information   Go to transport Grid transport # Actual Pallet Places A…" at bounding box center [810, 583] width 1455 height 207
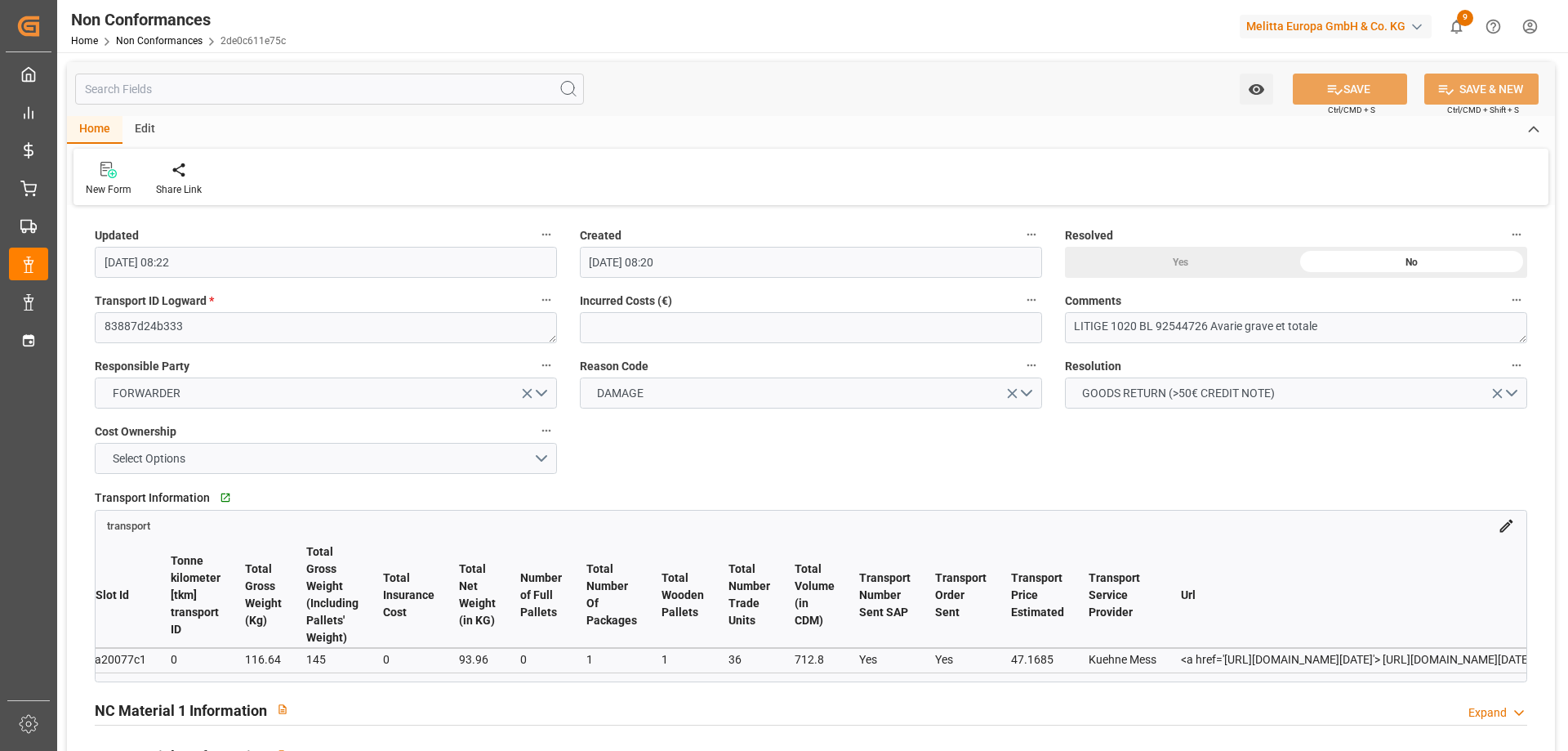
scroll to position [0, 6834]
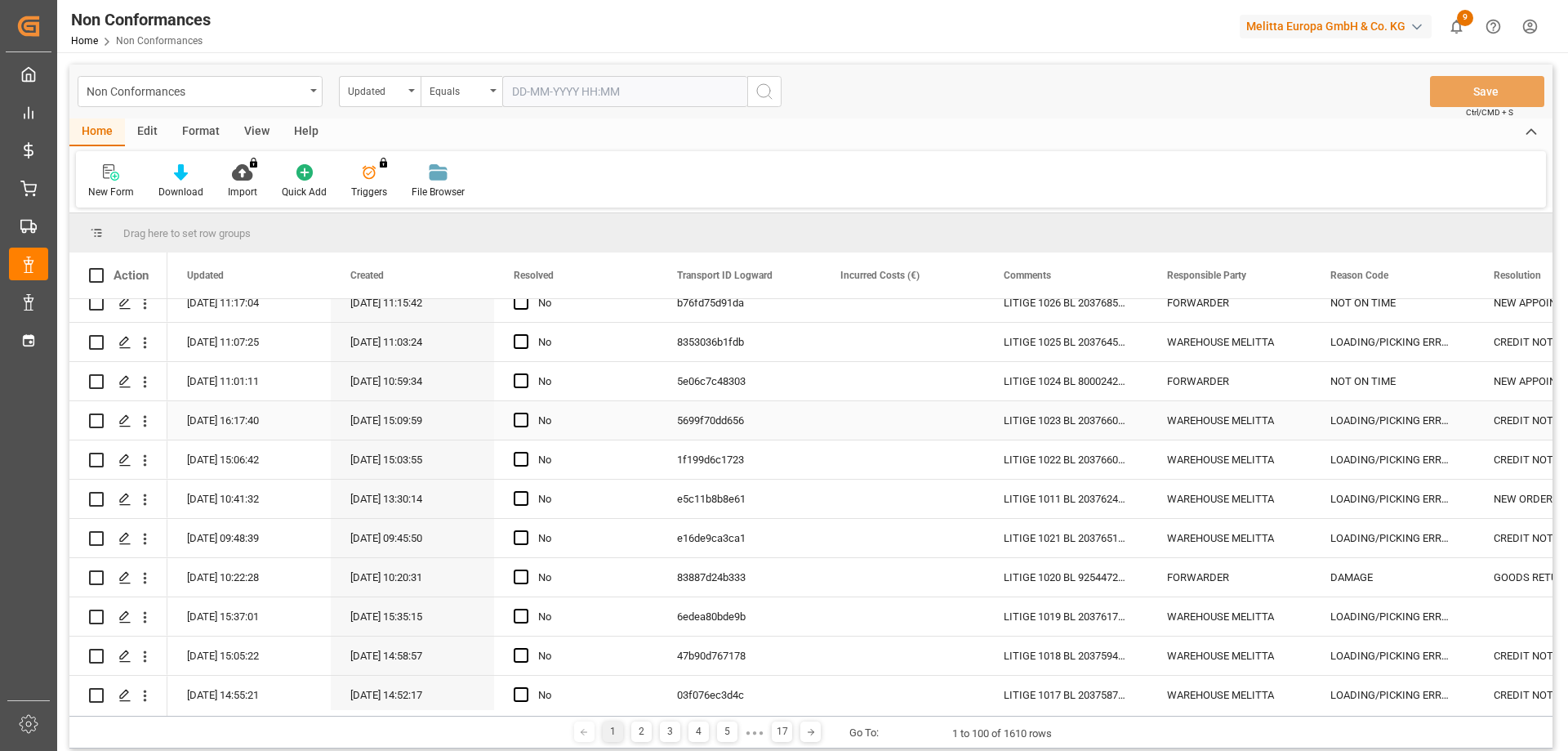
scroll to position [81, 0]
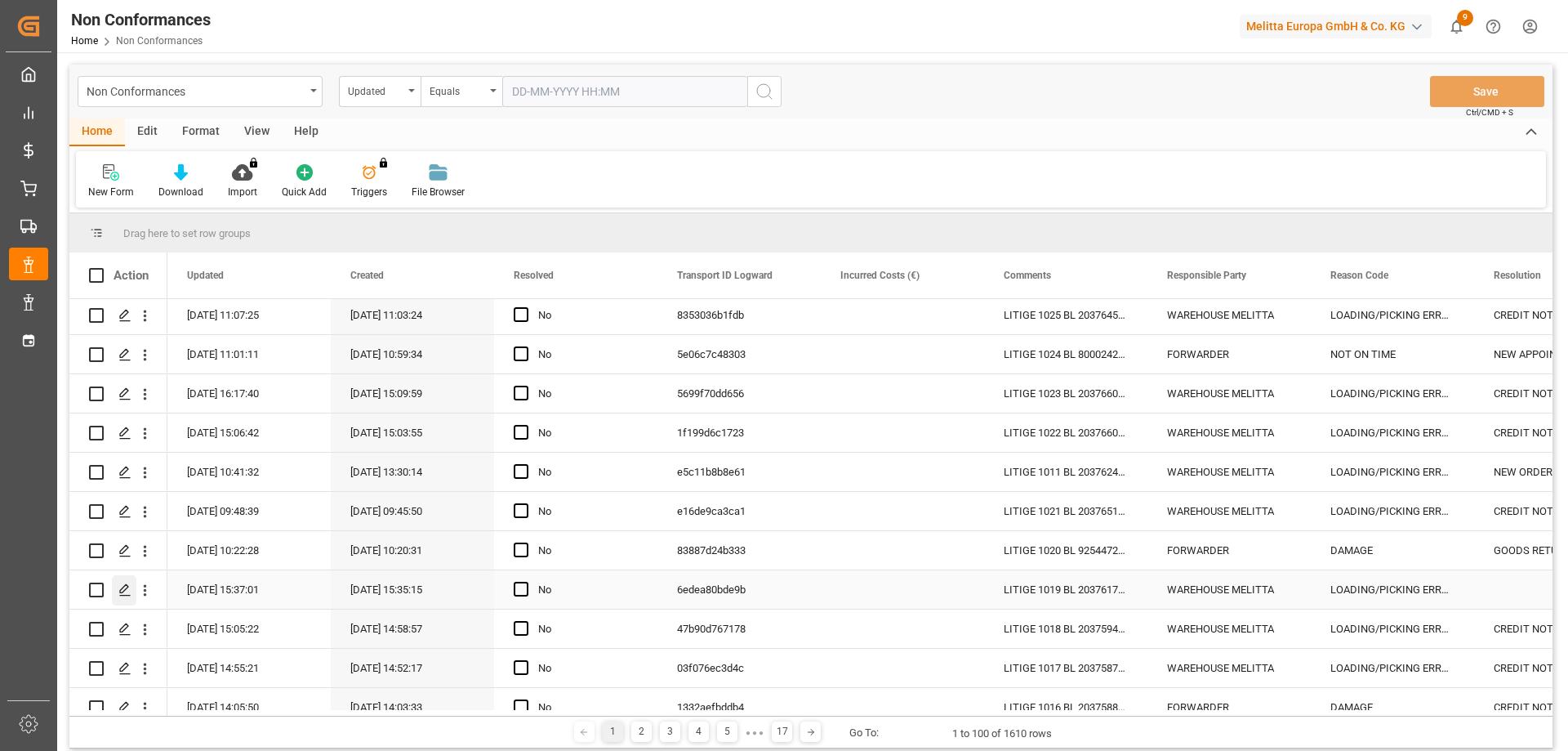
click at [129, 588] on icon "Press SPACE to select this row." at bounding box center [124, 589] width 13 height 13
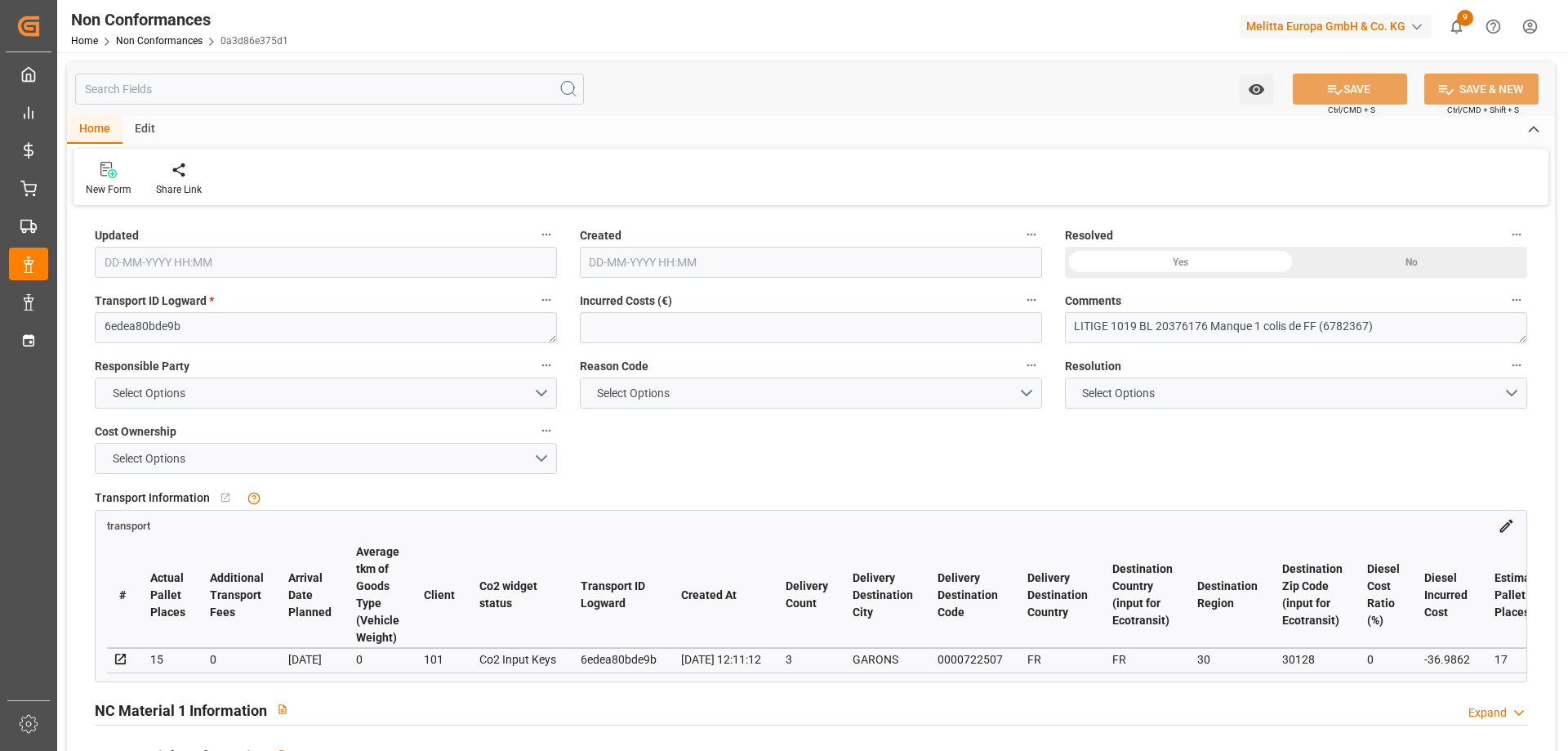
type input "[DATE] 13:37"
type input "[DATE] 13:35"
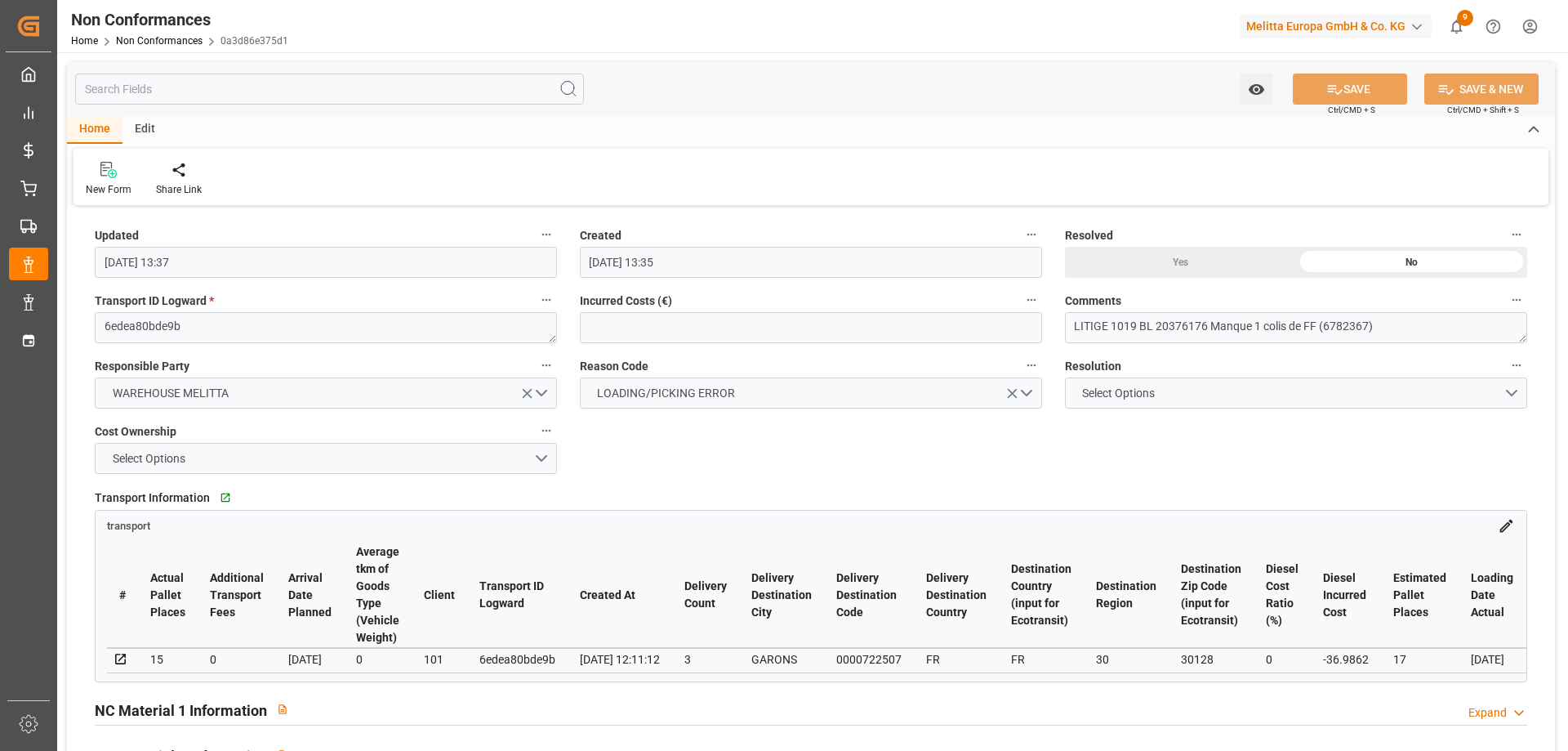
drag, startPoint x: 253, startPoint y: 680, endPoint x: 577, endPoint y: 691, distance: 324.2
click at [577, 687] on div "Transport Information   Go to transport Grid transport # Actual Pallet Places A…" at bounding box center [810, 583] width 1455 height 207
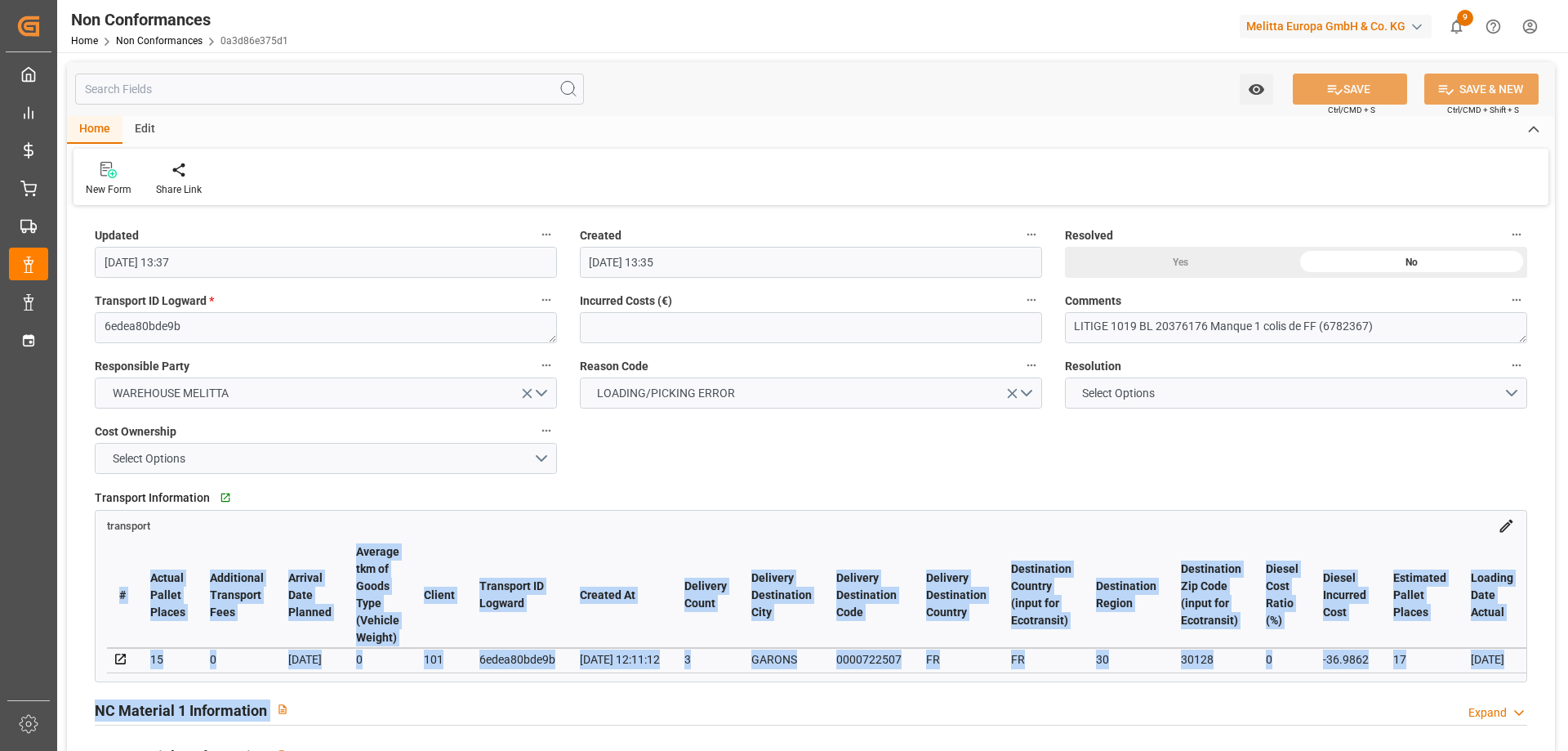
drag, startPoint x: 444, startPoint y: 679, endPoint x: 542, endPoint y: 685, distance: 98.2
click at [588, 692] on div "Updated [DATE] 13:37 Created [DATE] 13:35 Resolved Yes No Transport ID Logward …" at bounding box center [811, 711] width 1488 height 1001
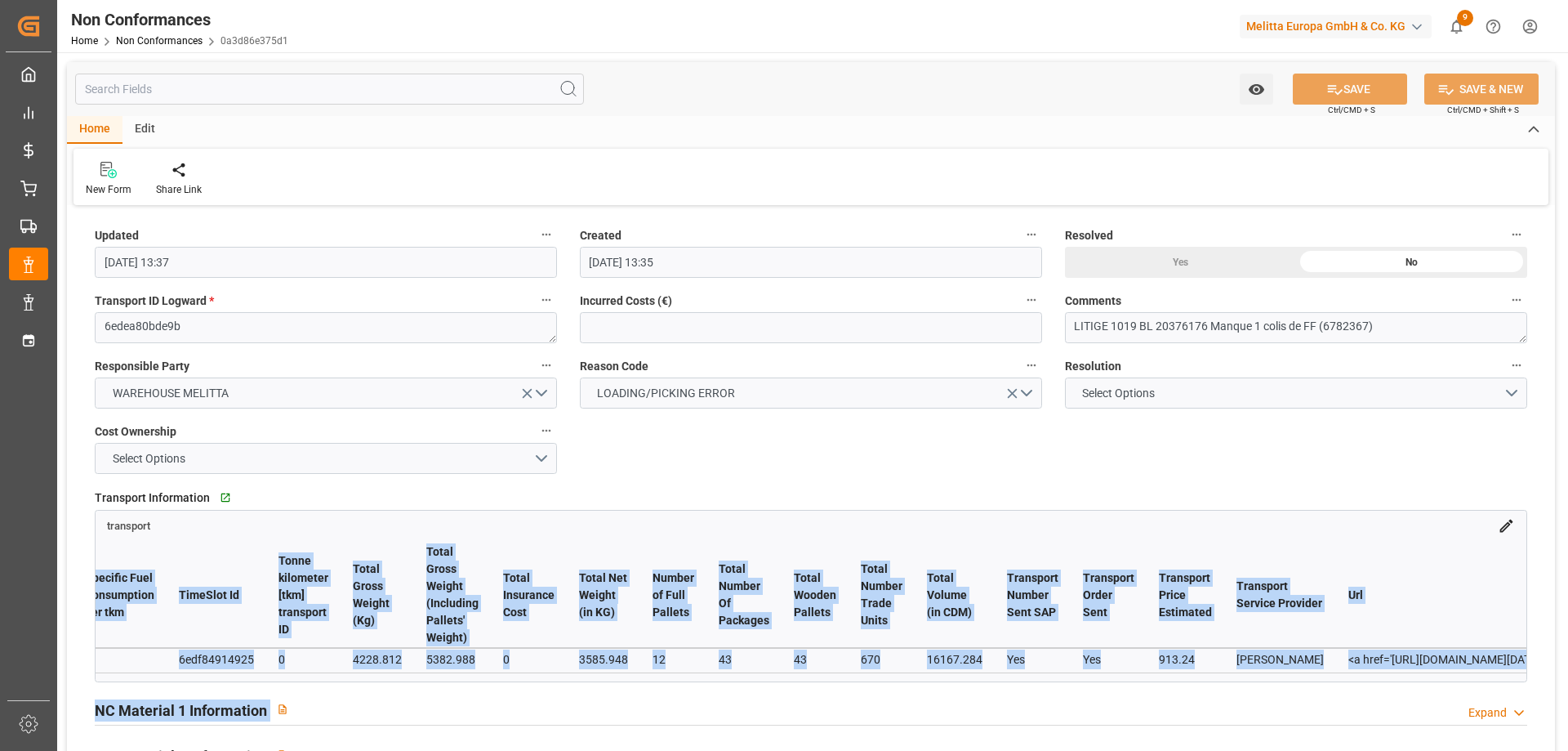
scroll to position [0, 2524]
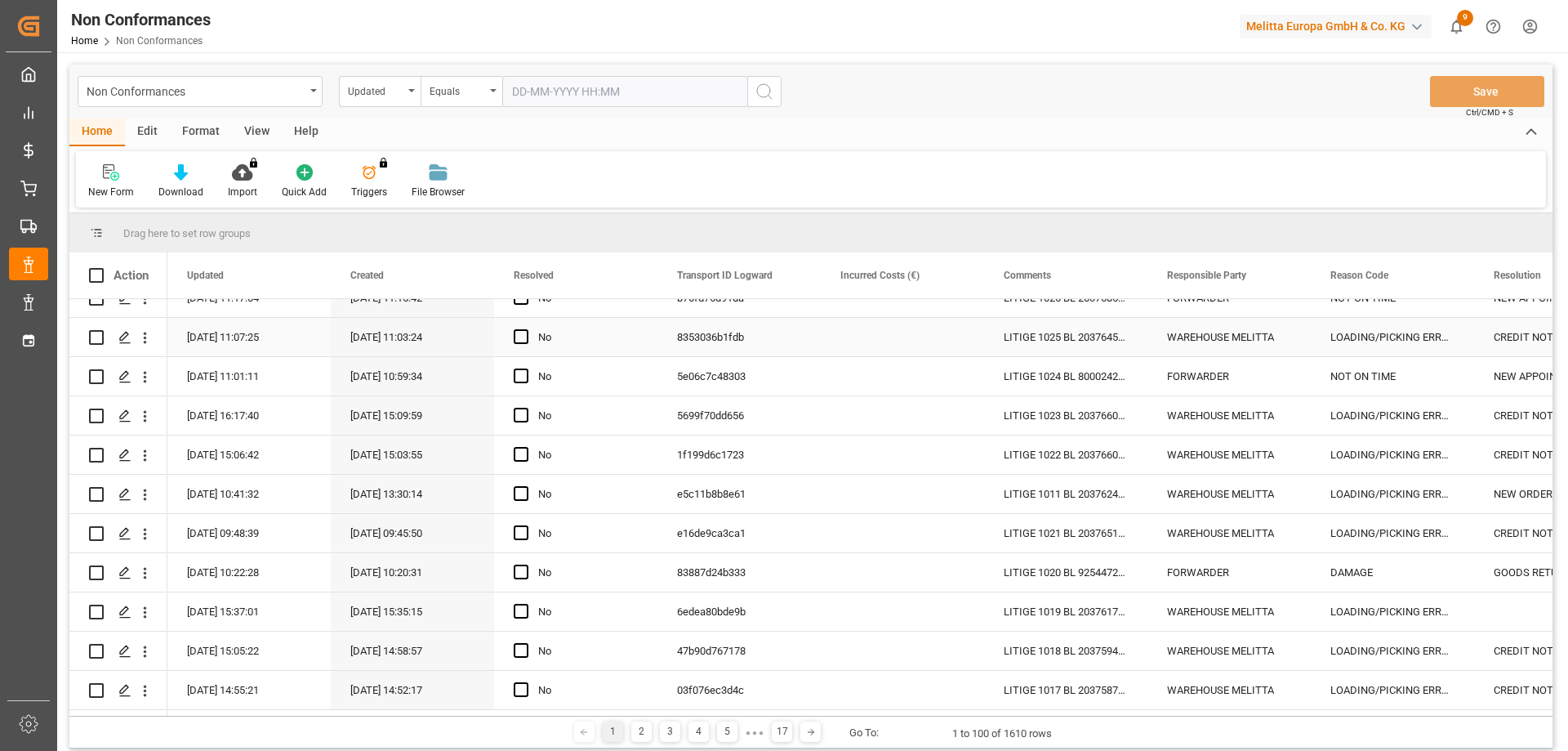
scroll to position [81, 0]
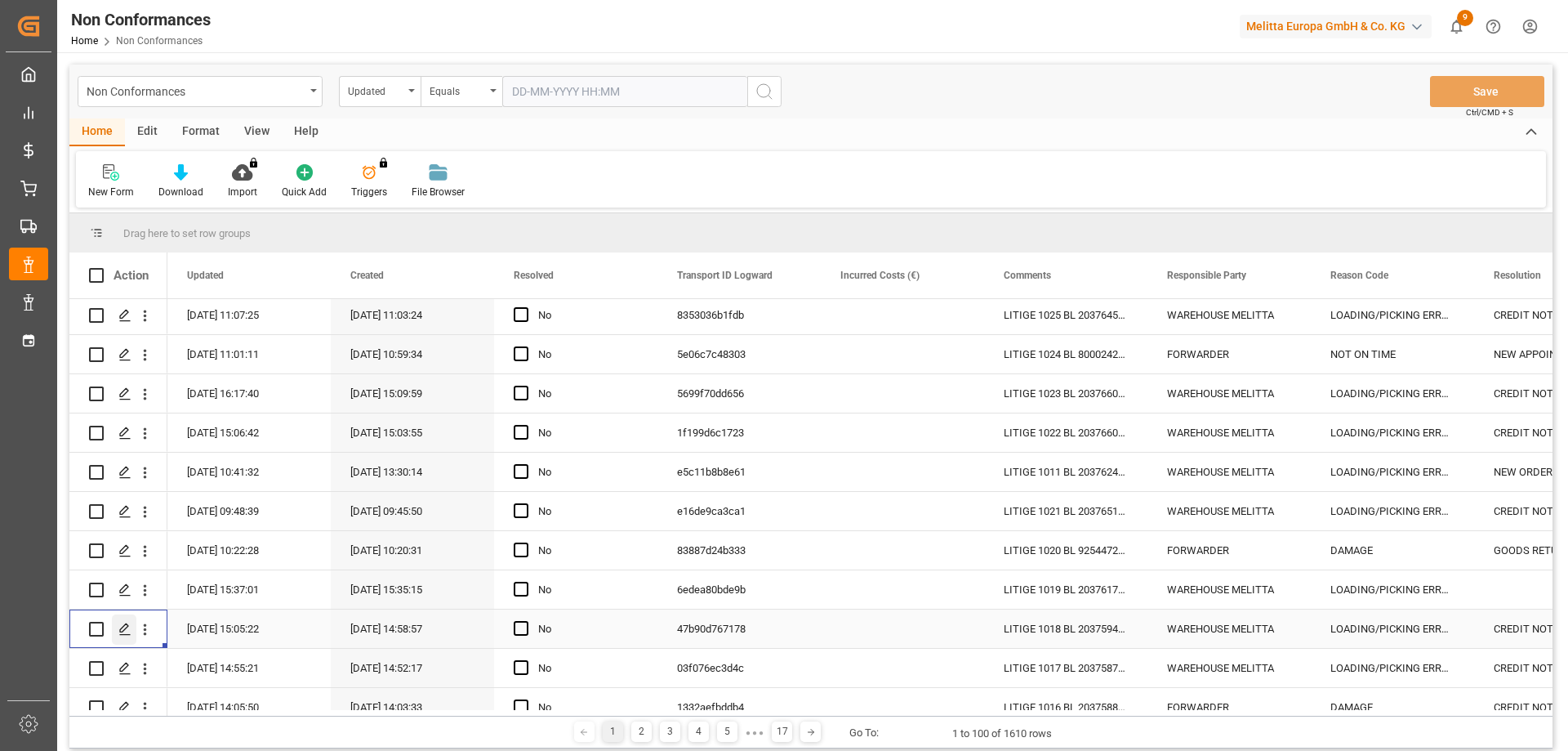
click at [122, 624] on icon "Press SPACE to select this row." at bounding box center [124, 628] width 13 height 13
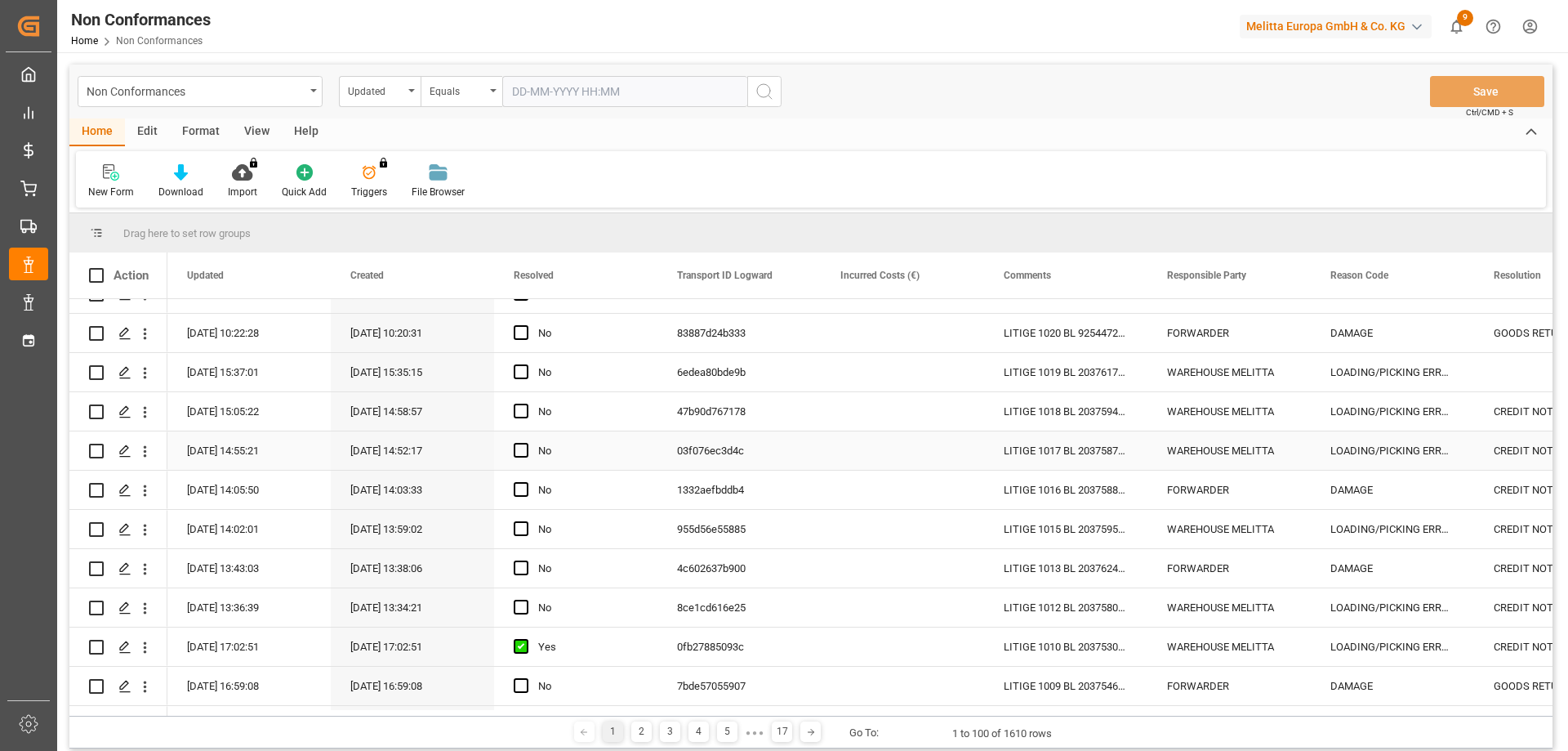
scroll to position [326, 0]
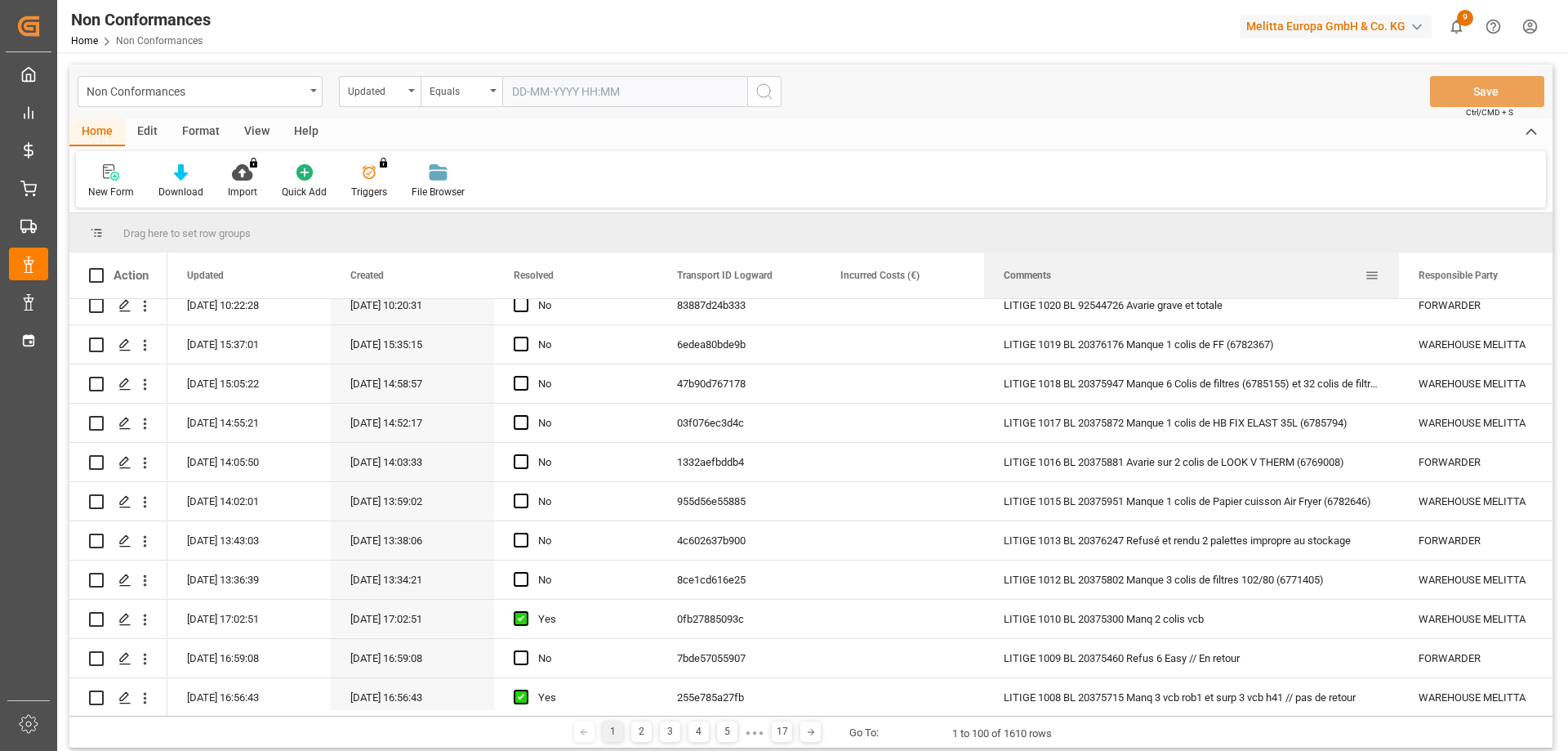
drag, startPoint x: 1146, startPoint y: 277, endPoint x: 1398, endPoint y: 295, distance: 252.6
click at [1398, 295] on div at bounding box center [1398, 275] width 6 height 46
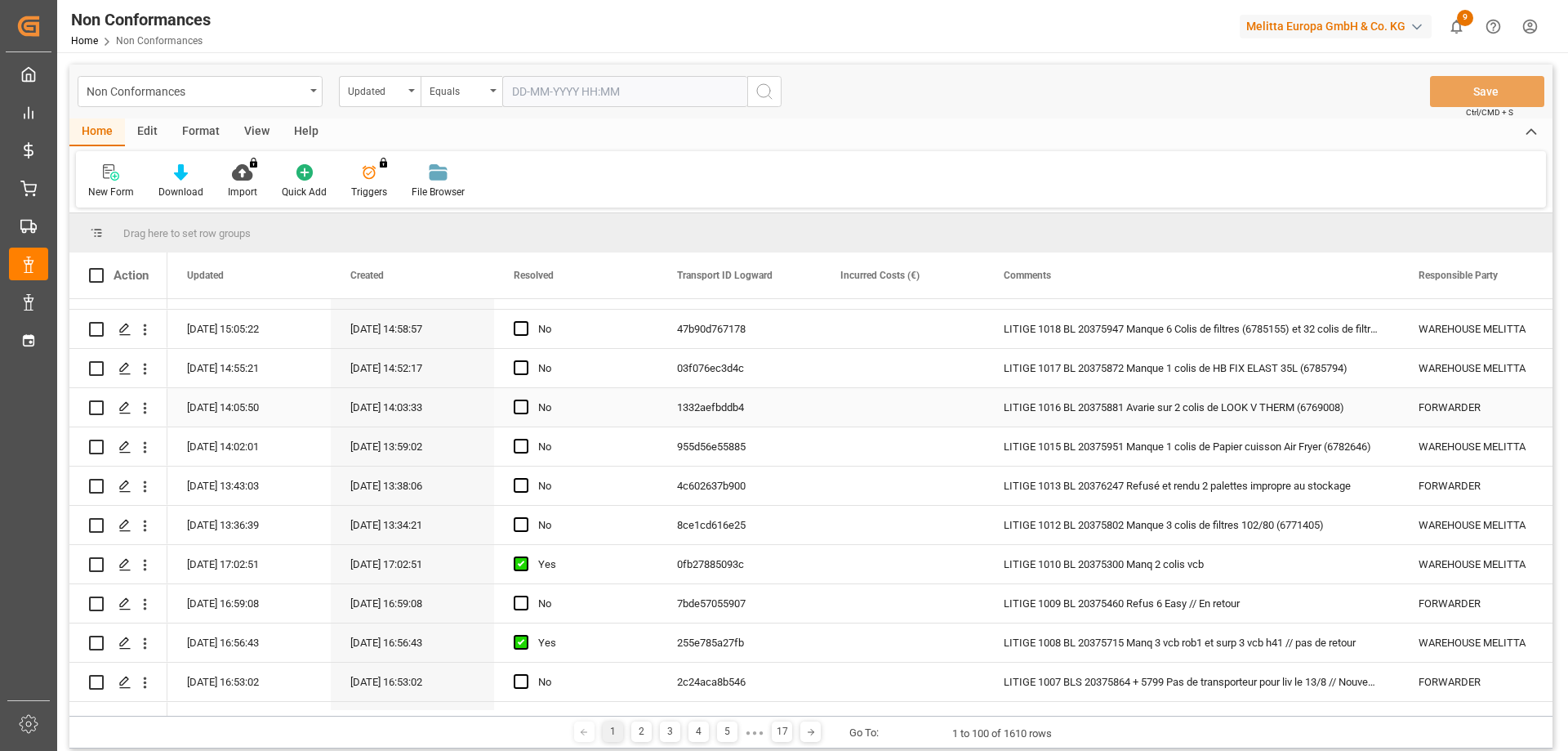
scroll to position [409, 0]
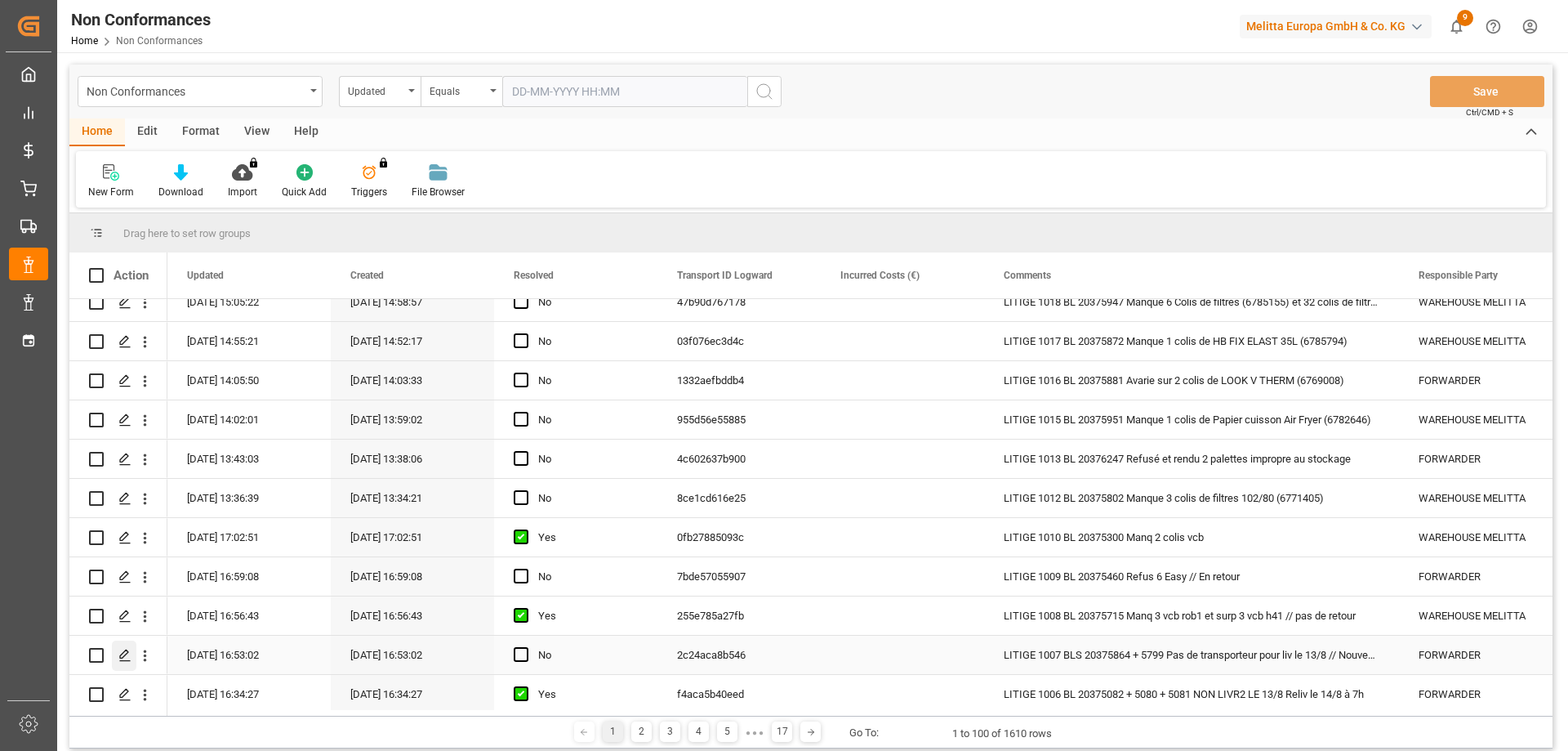
click at [130, 656] on icon "Press SPACE to select this row." at bounding box center [124, 655] width 13 height 13
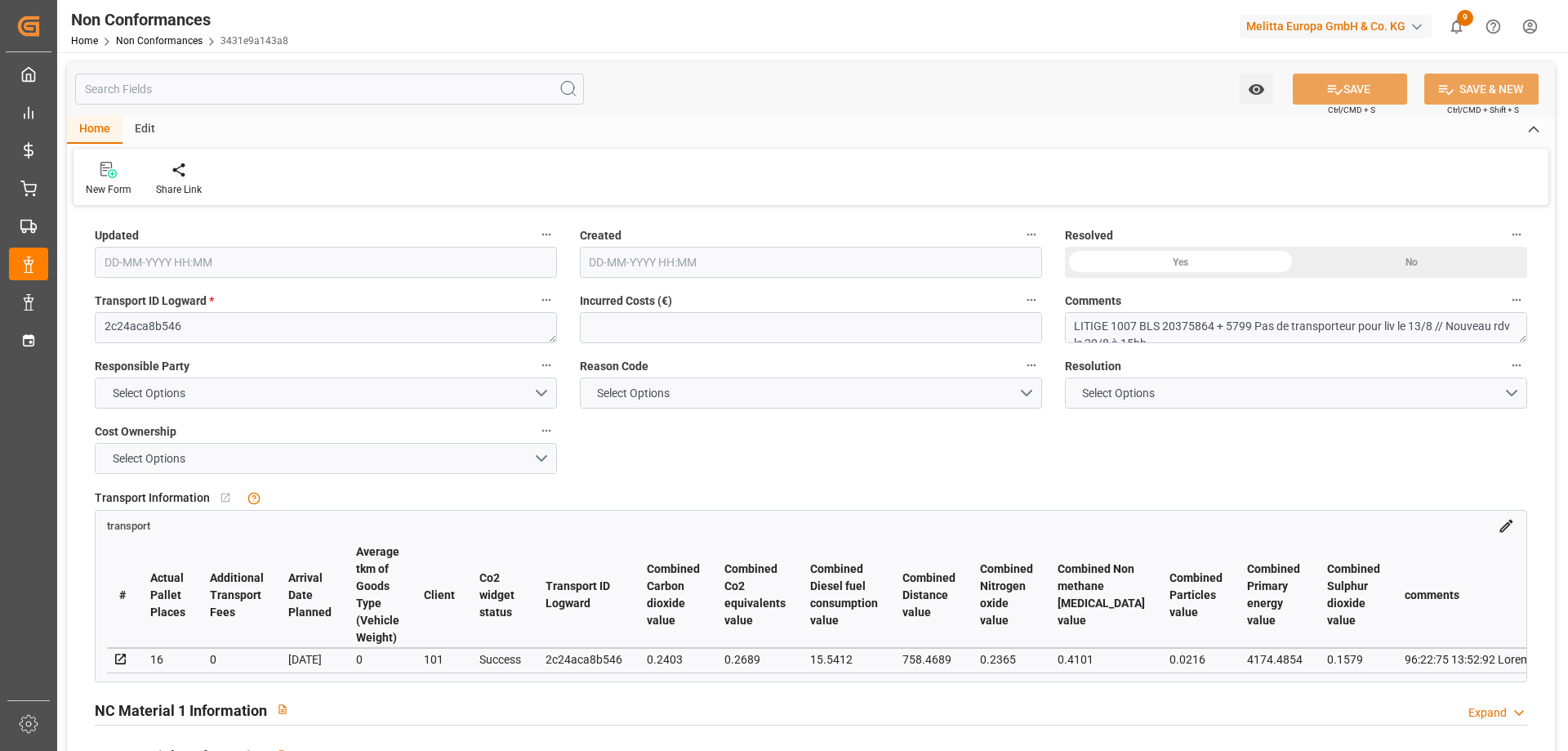
type input "[DATE] 14:53"
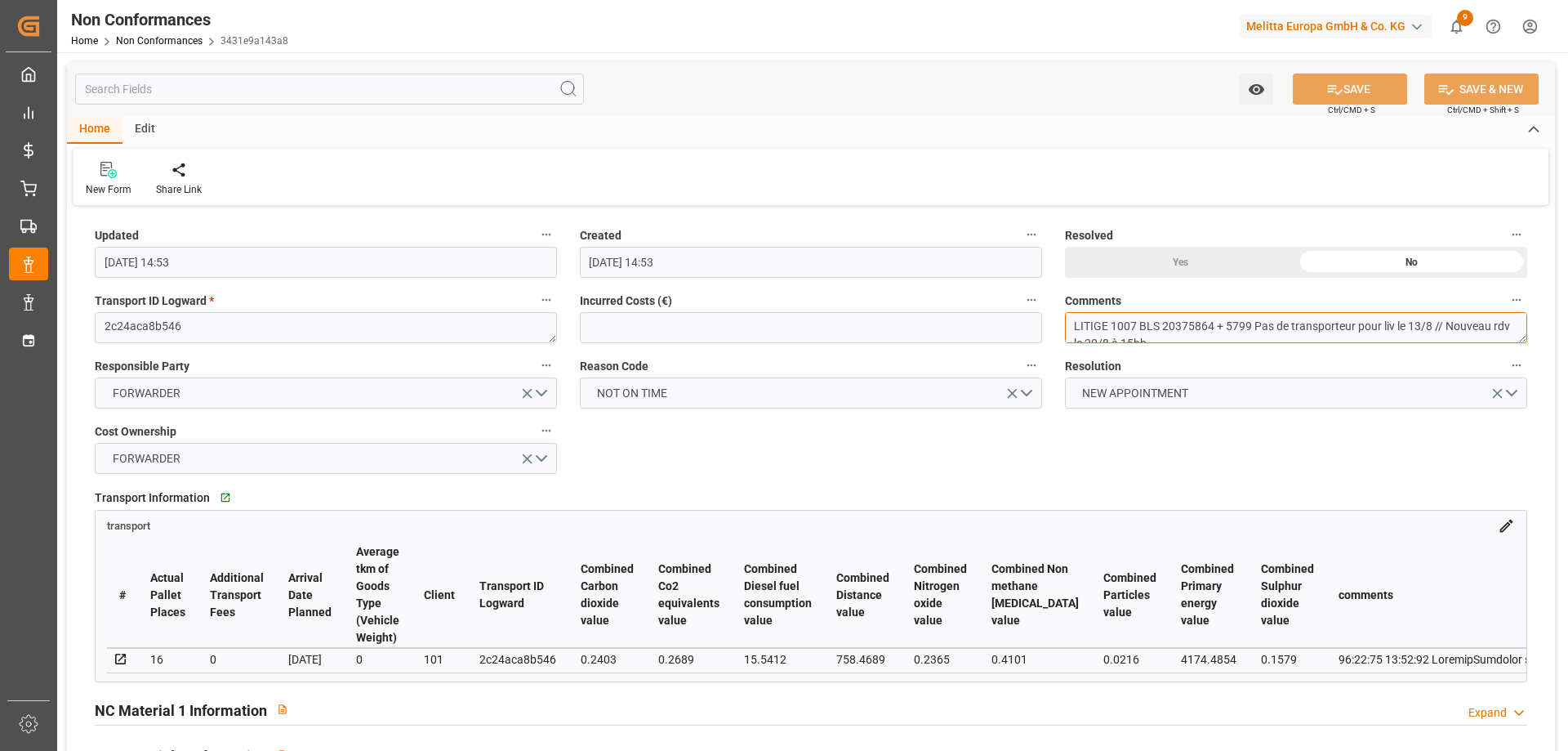
click at [1208, 326] on textarea "LITIGE 1007 BLS 20375864 + 5799 Pas de transporteur pour liv le 13/8 // Nouveau…" at bounding box center [1296, 326] width 462 height 31
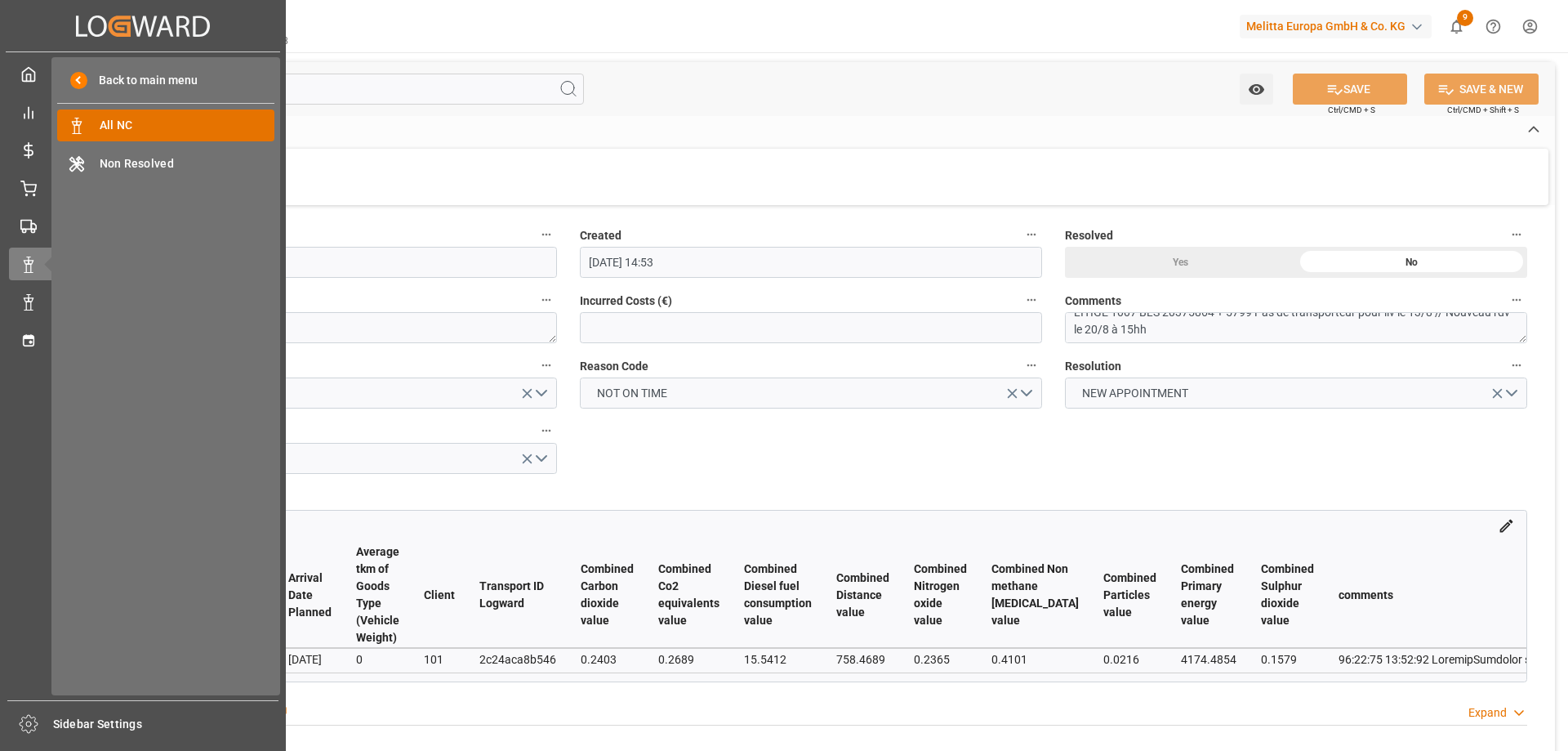
click at [140, 117] on span "All NC" at bounding box center [187, 125] width 176 height 18
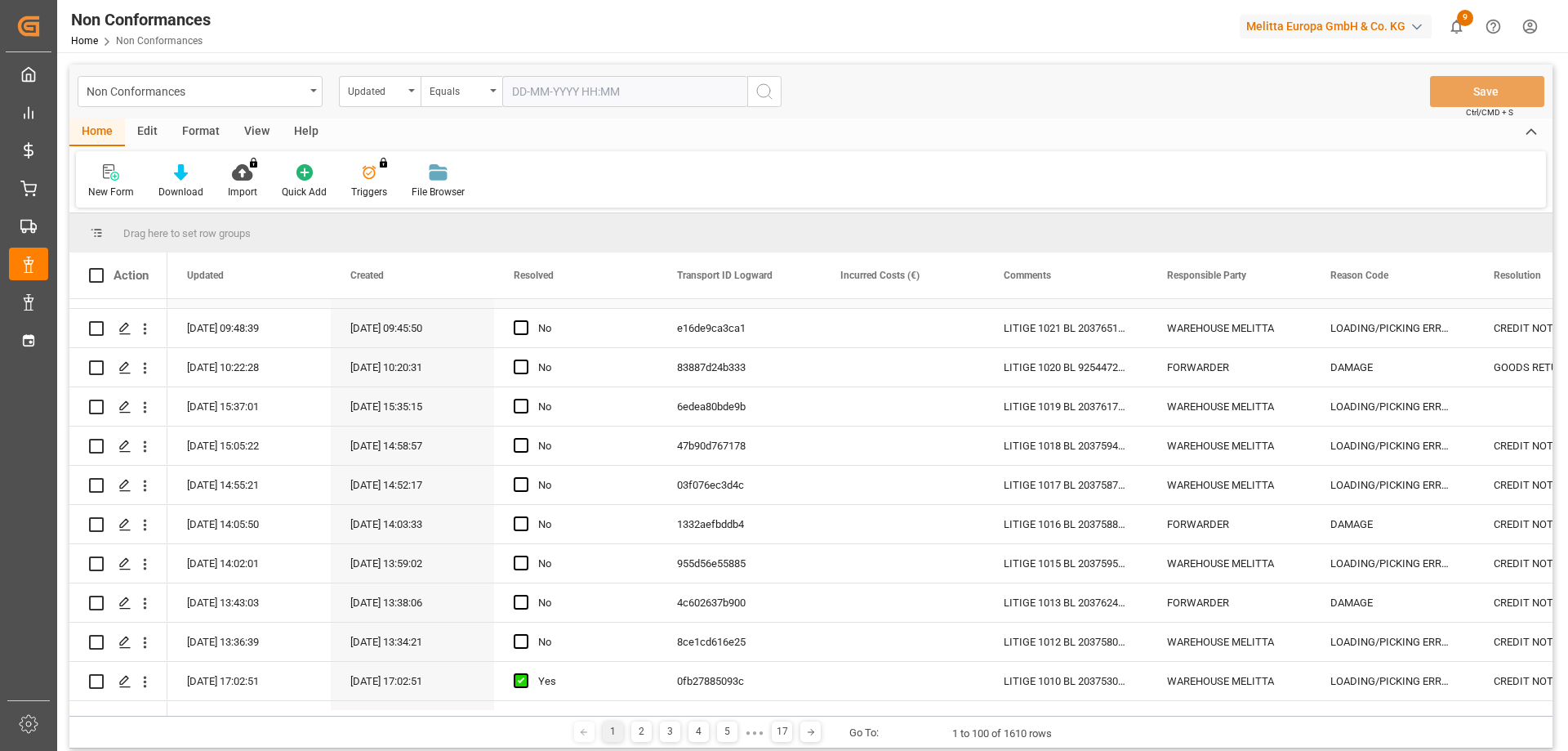
scroll to position [409, 0]
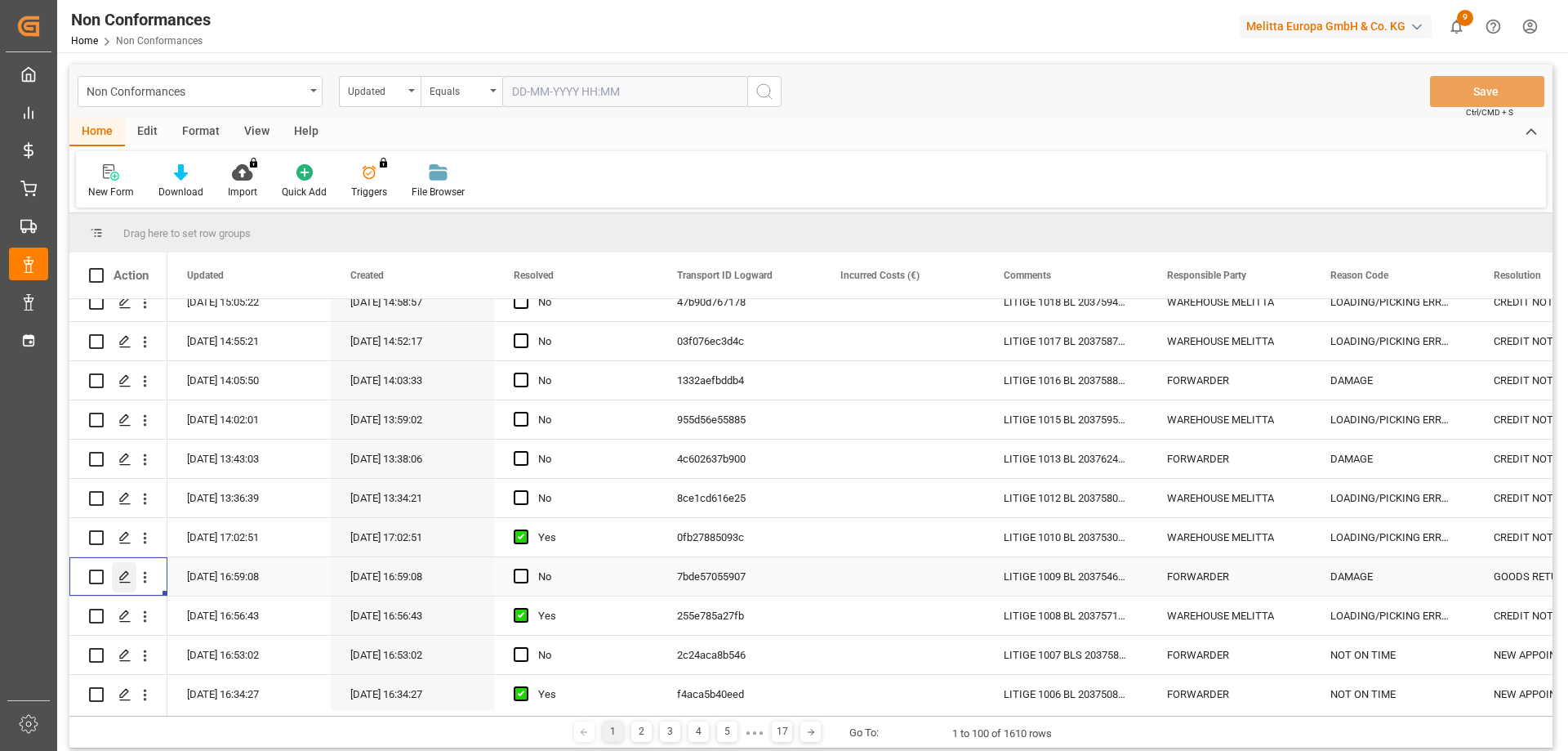
click at [121, 572] on icon "Press SPACE to select this row." at bounding box center [124, 576] width 13 height 13
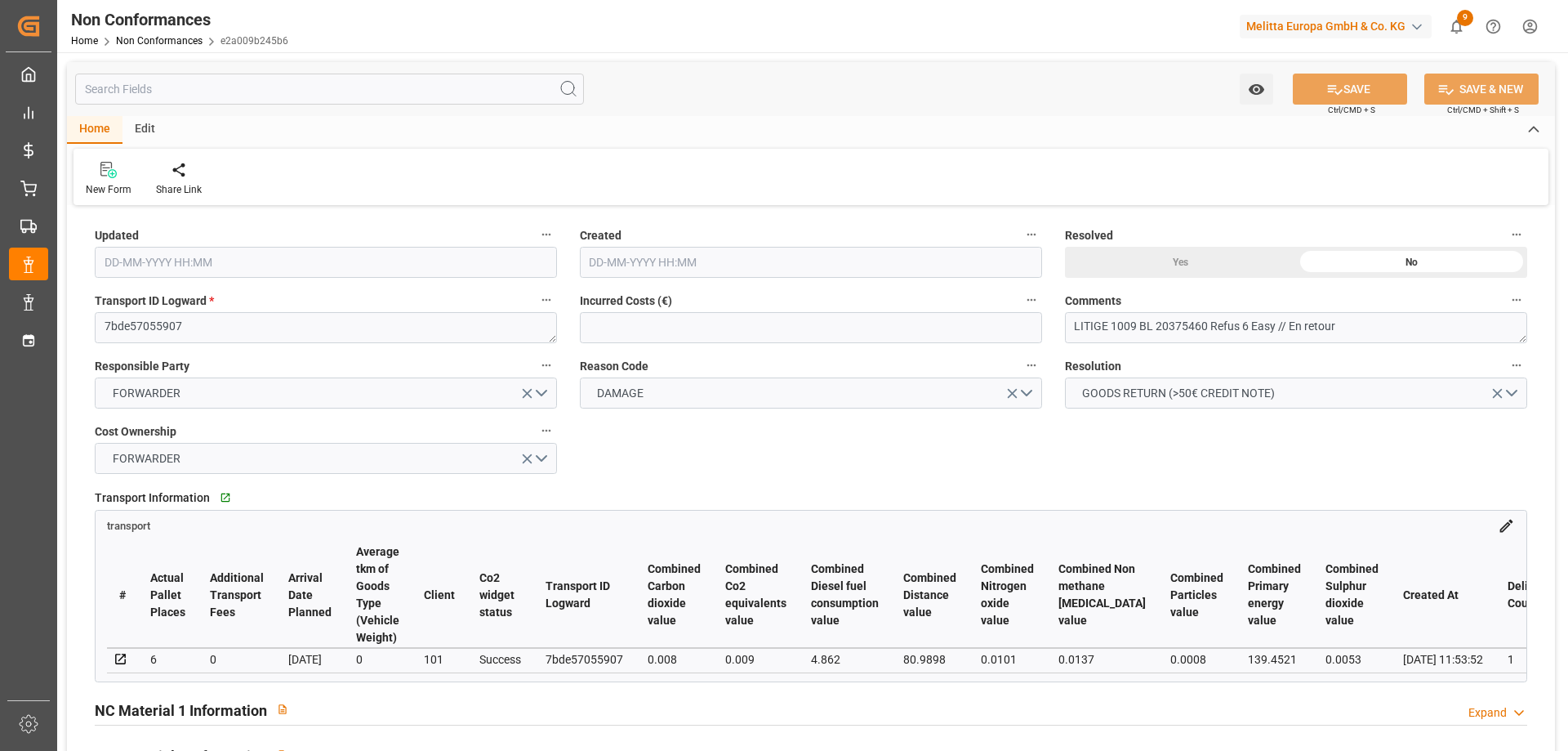
type input "[DATE] 14:59"
